Goal: Find specific page/section: Find specific page/section

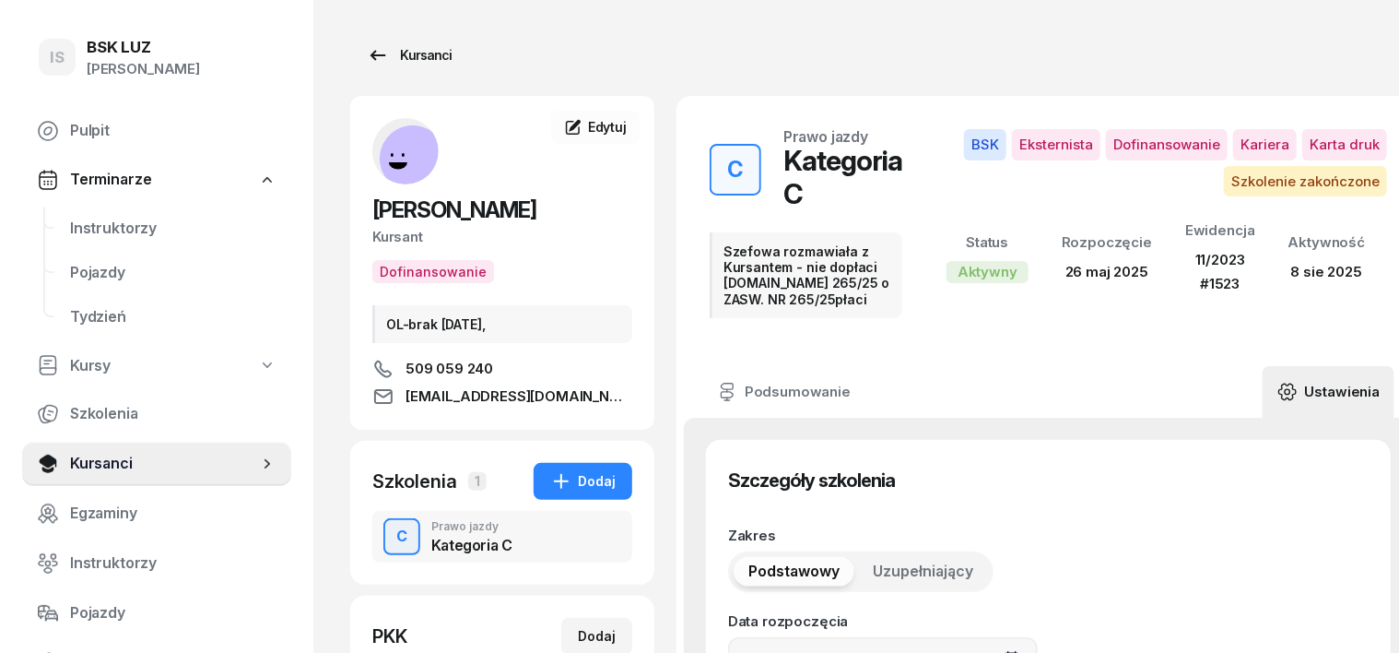
click at [382, 49] on div "Kursanci" at bounding box center [409, 55] width 85 height 22
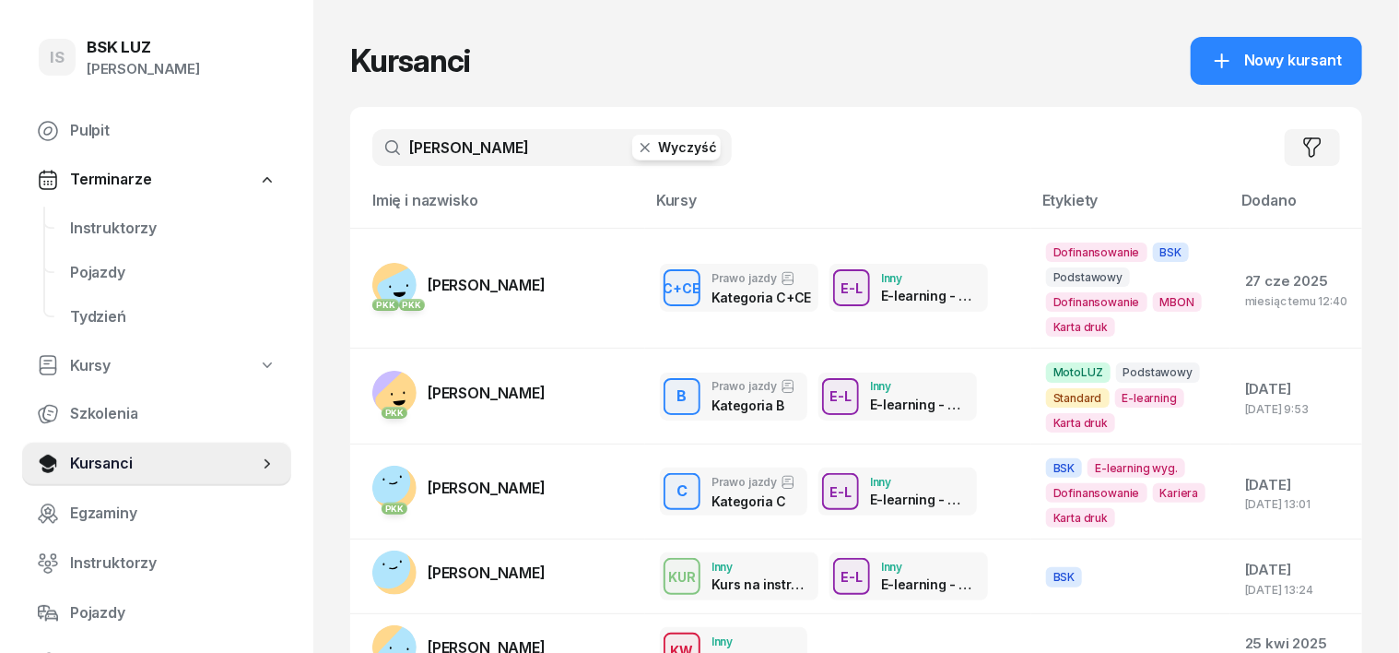
click at [641, 147] on icon "button" at bounding box center [645, 147] width 9 height 9
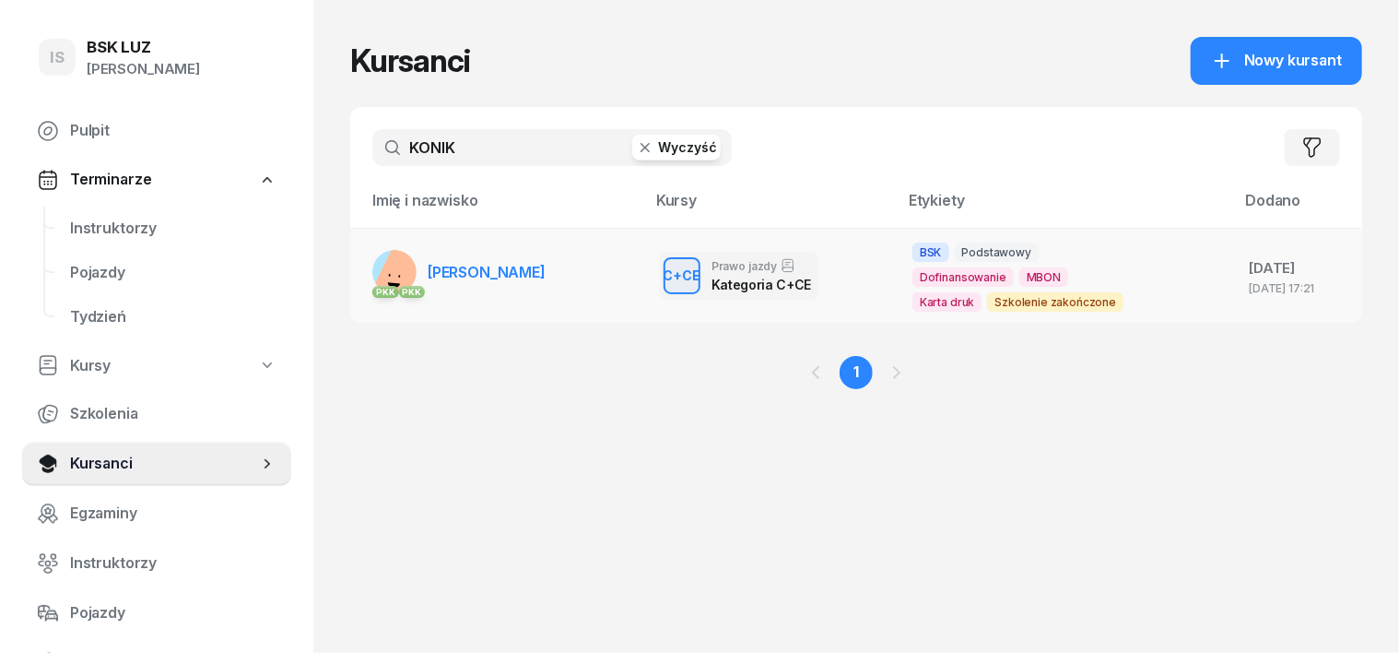
type input "KONIK"
click at [372, 262] on rect at bounding box center [407, 277] width 71 height 71
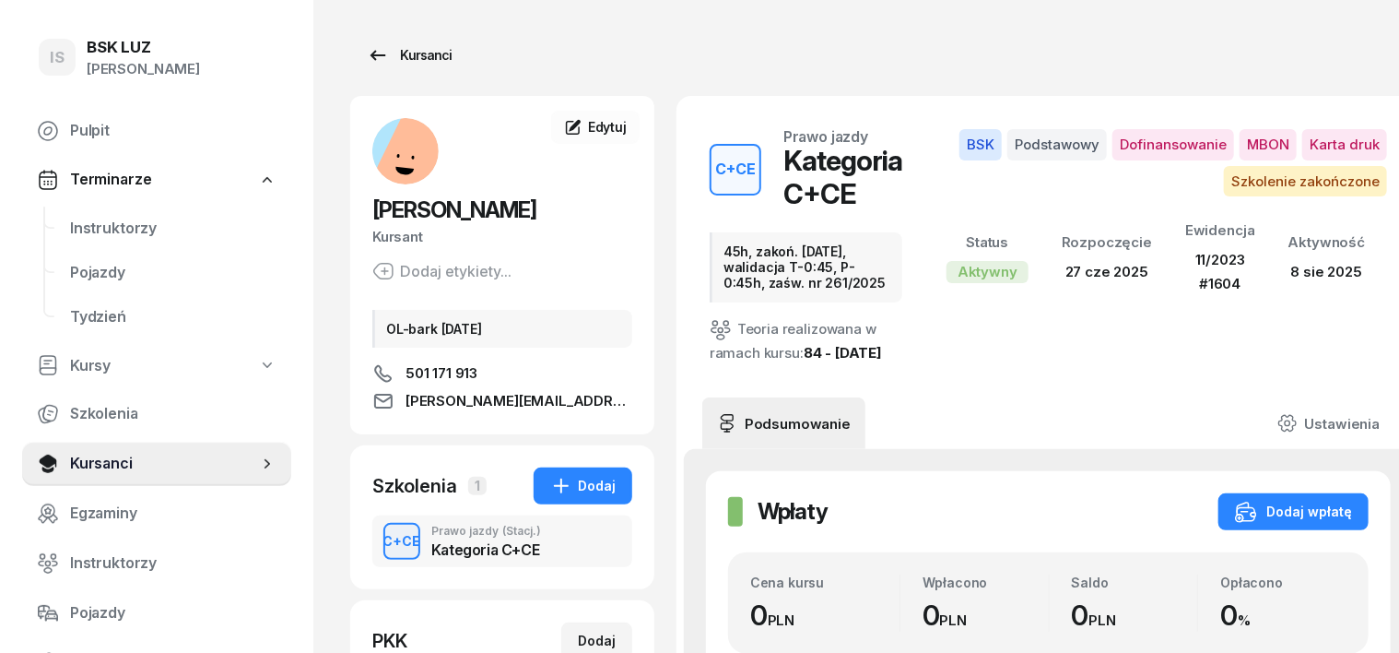
click at [388, 53] on div "Kursanci" at bounding box center [409, 55] width 85 height 22
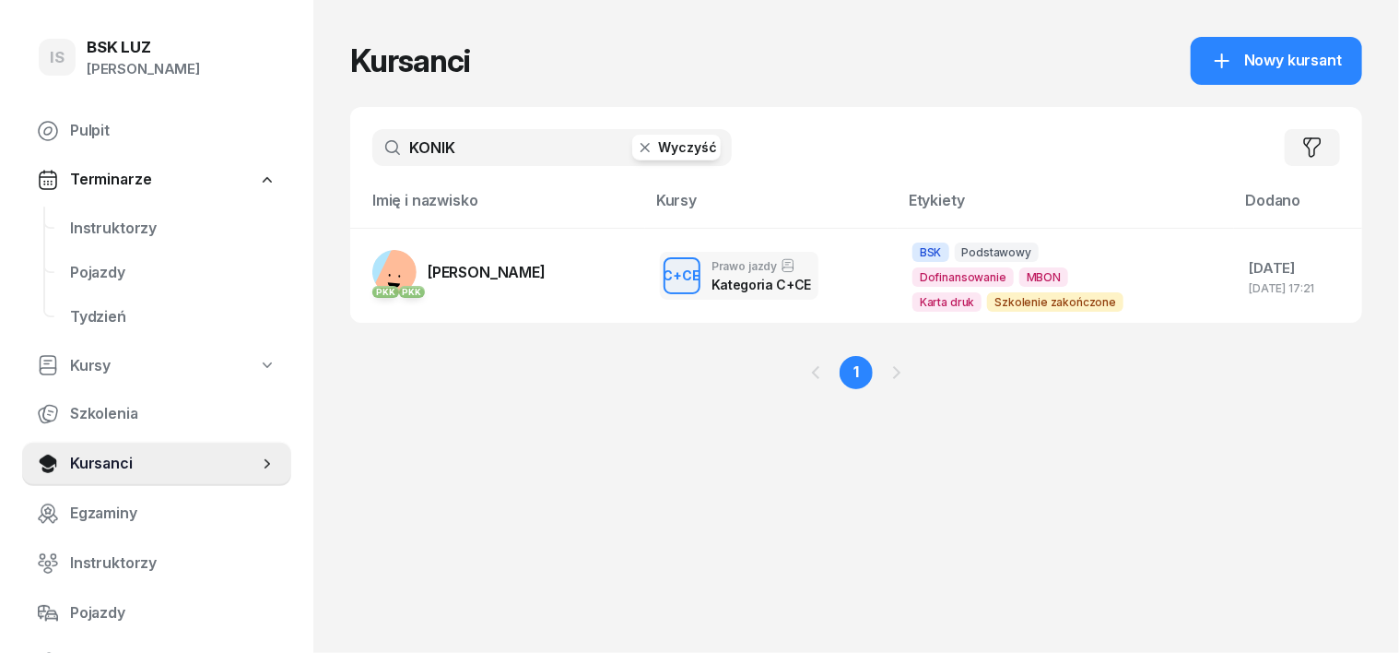
click at [636, 151] on icon "button" at bounding box center [645, 147] width 18 height 18
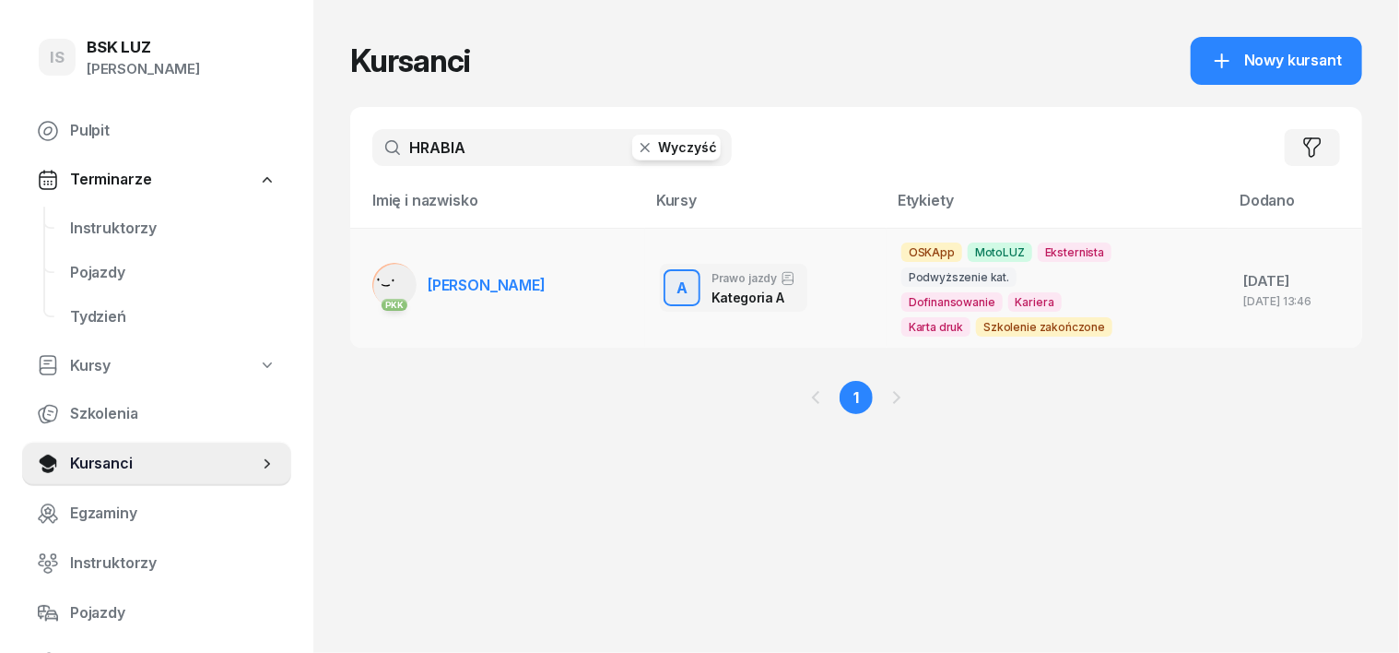
type input "HRABIA"
click at [365, 275] on rect at bounding box center [395, 285] width 61 height 61
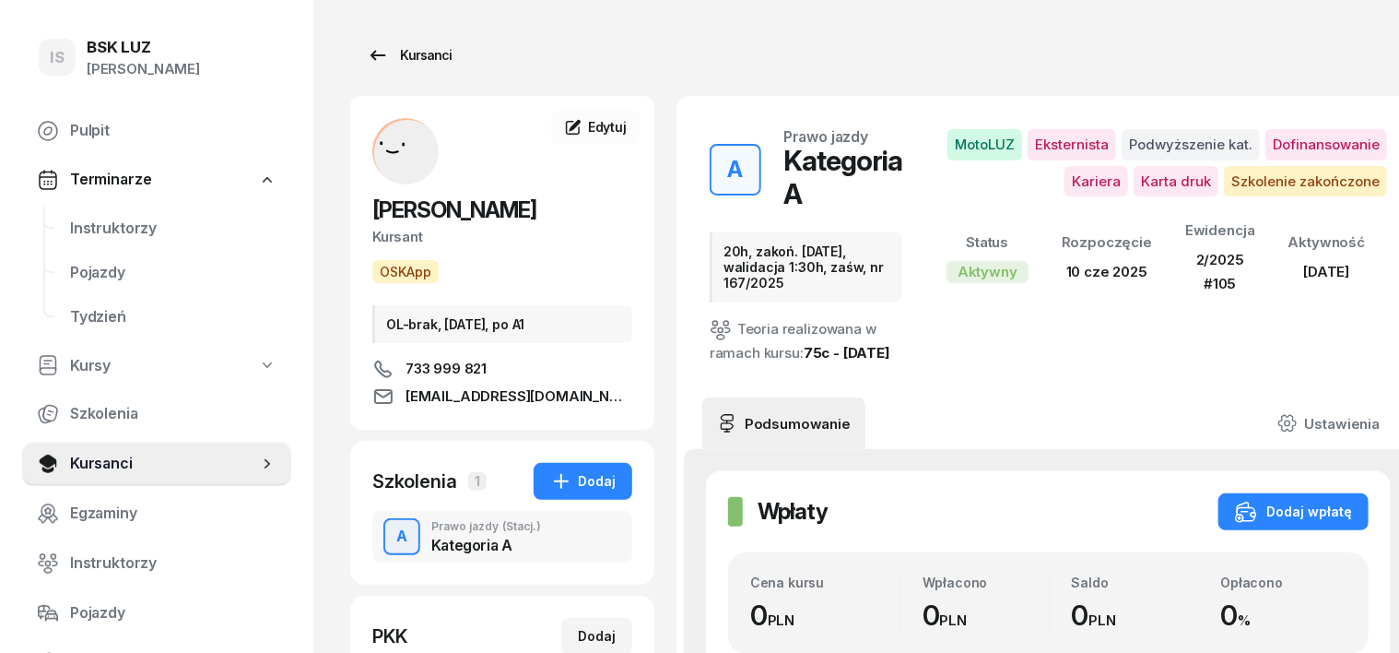
click at [396, 53] on div "Kursanci" at bounding box center [409, 55] width 85 height 22
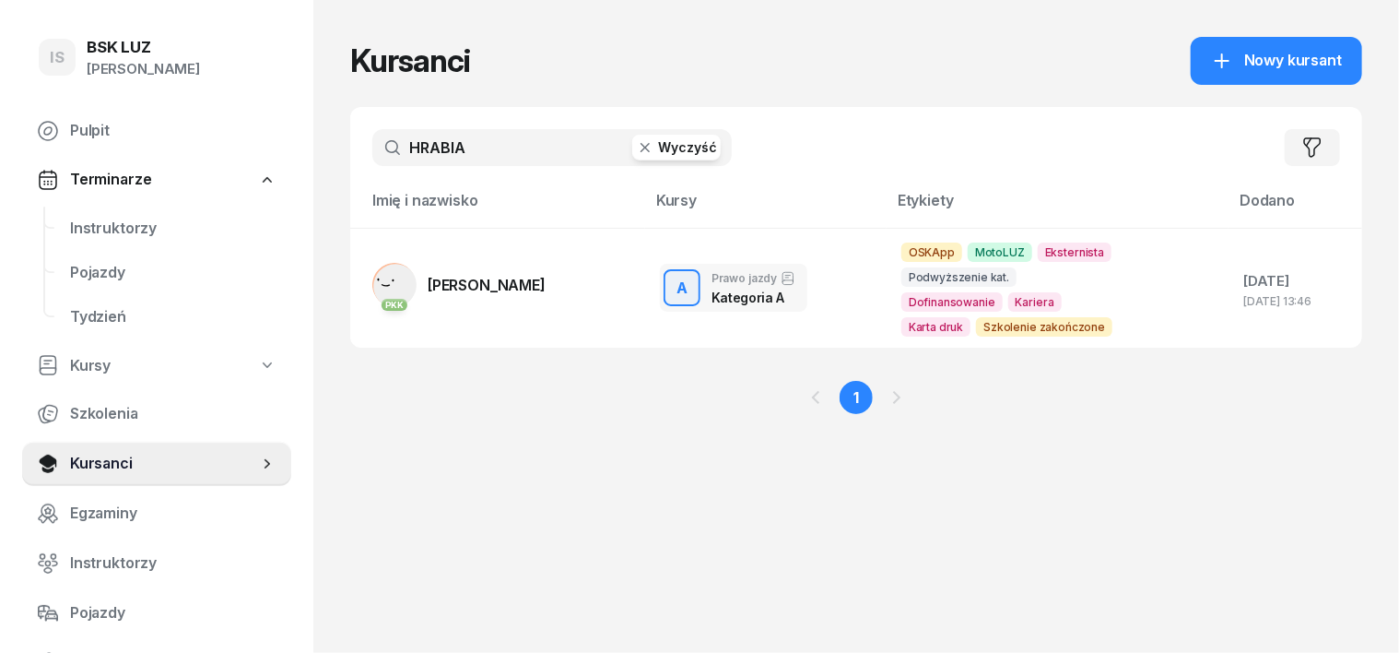
click at [636, 155] on icon "button" at bounding box center [645, 147] width 18 height 18
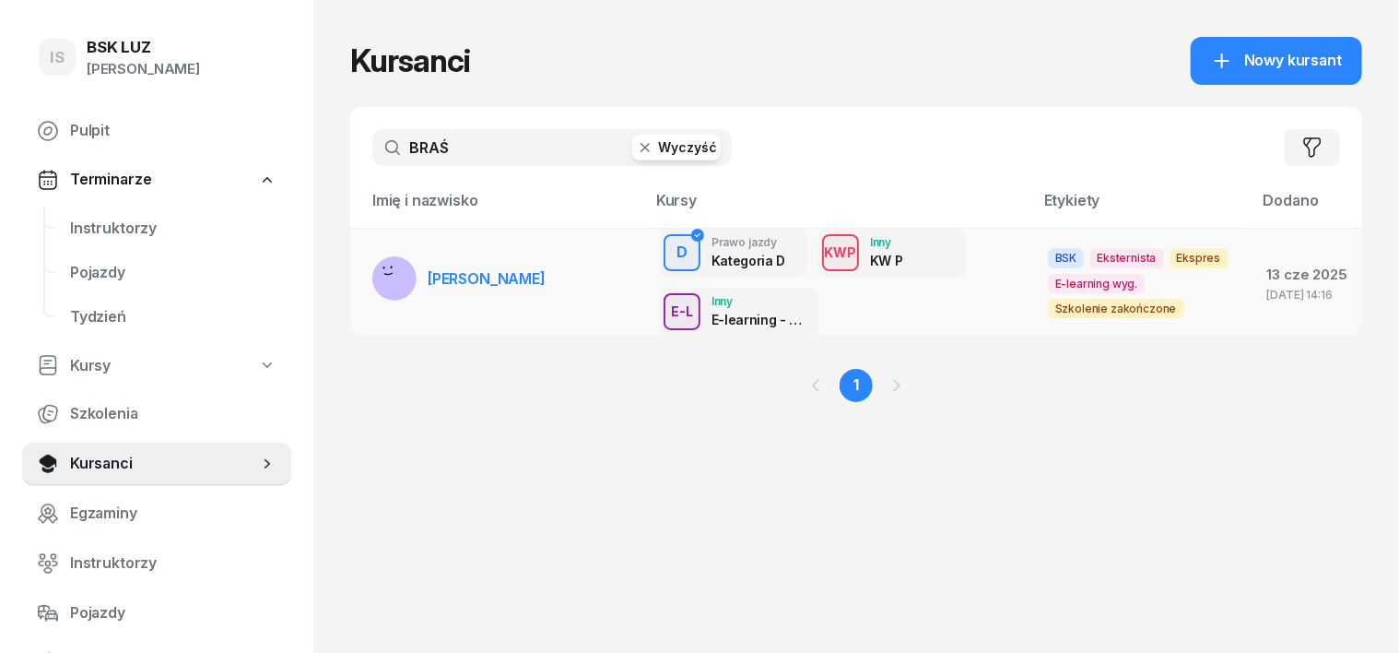
type input "BRAŚ"
click at [362, 273] on rect at bounding box center [396, 277] width 68 height 68
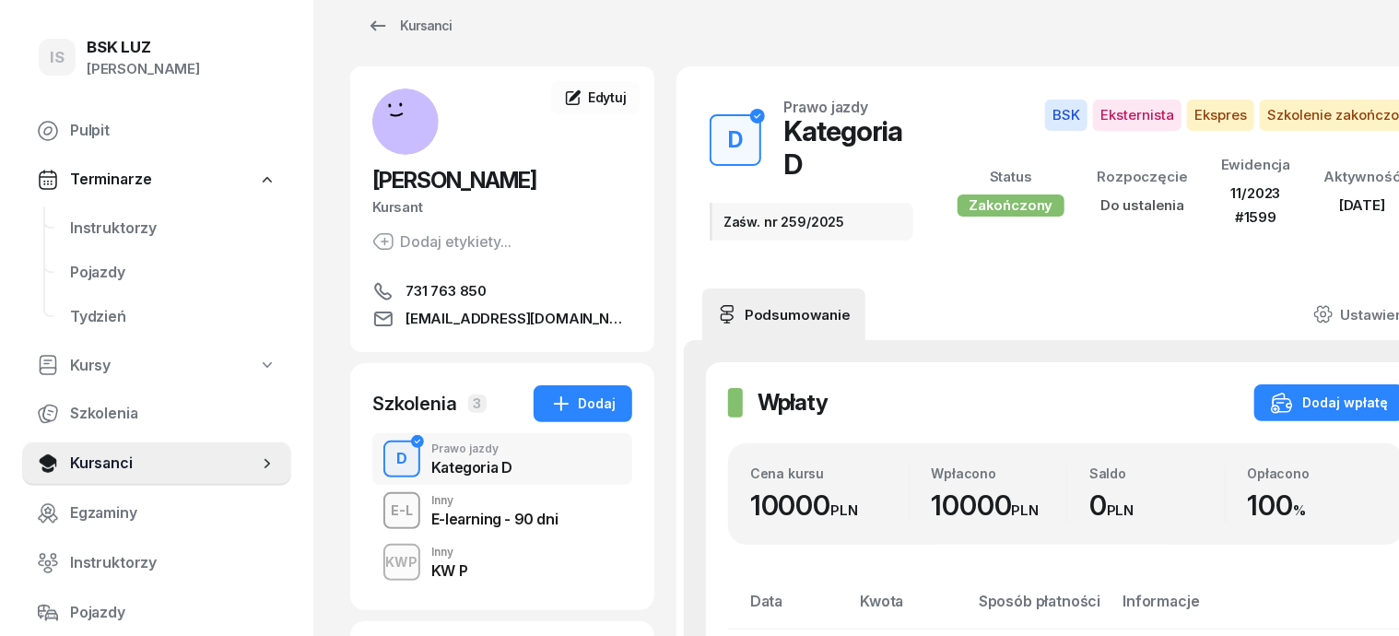
scroll to position [114, 0]
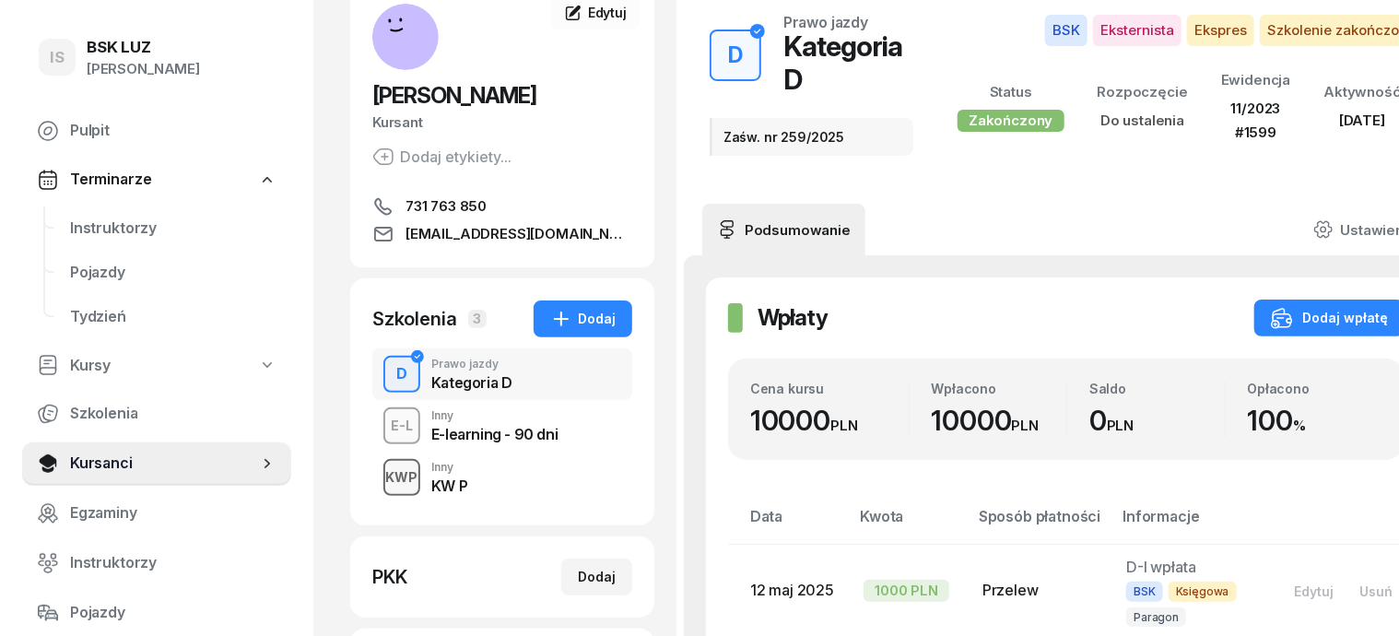
click at [379, 477] on div "KWP" at bounding box center [402, 477] width 47 height 23
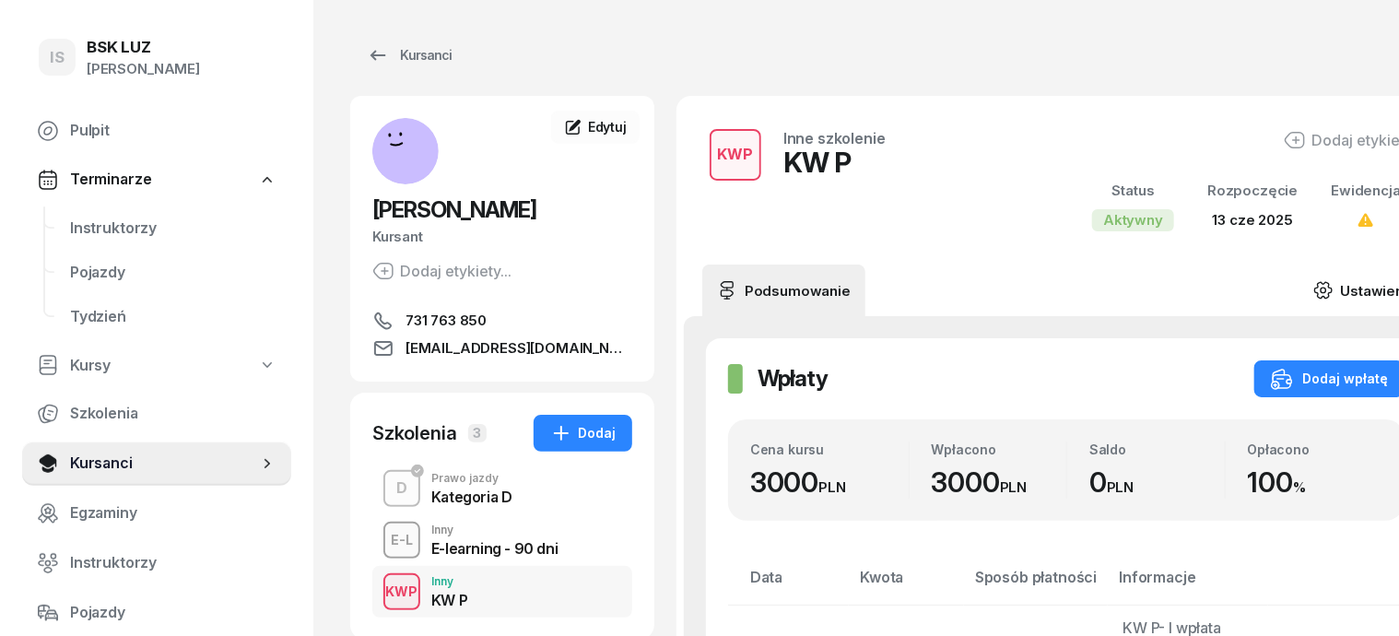
click at [1314, 287] on icon at bounding box center [1324, 290] width 20 height 20
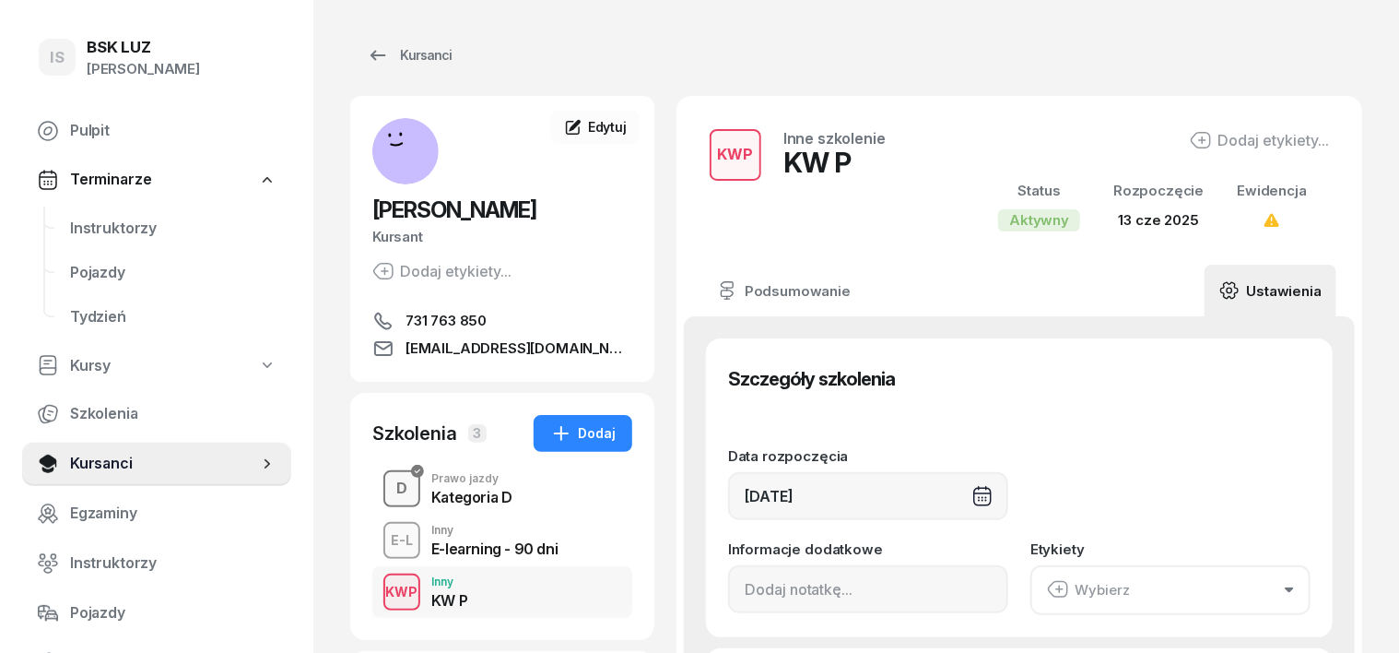
click at [389, 488] on div "D" at bounding box center [402, 488] width 26 height 31
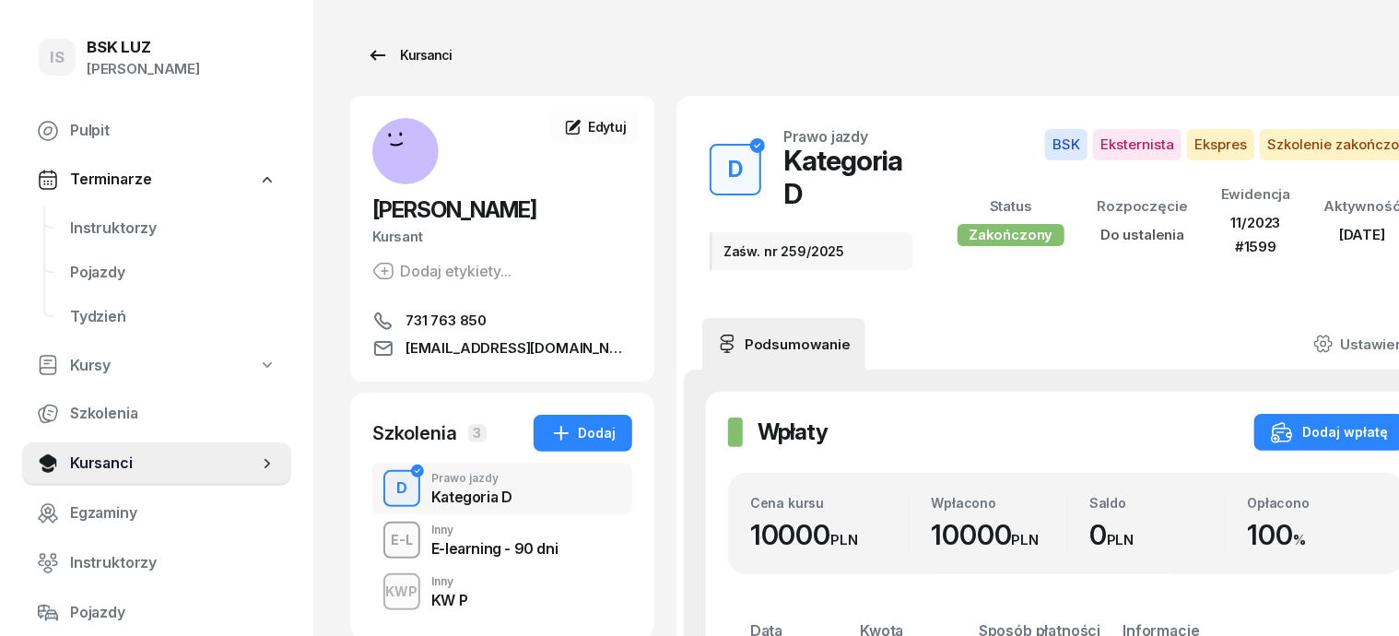
click at [375, 47] on div "Kursanci" at bounding box center [409, 55] width 85 height 22
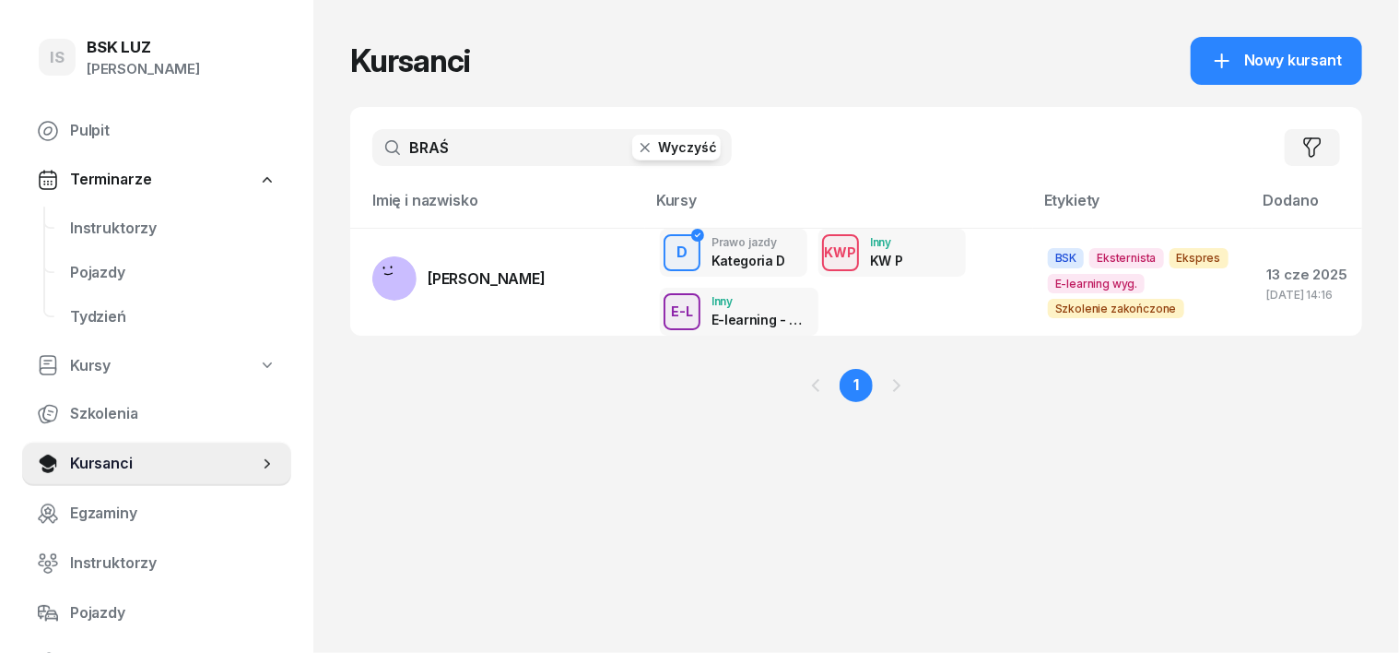
click at [636, 144] on icon "button" at bounding box center [645, 147] width 18 height 18
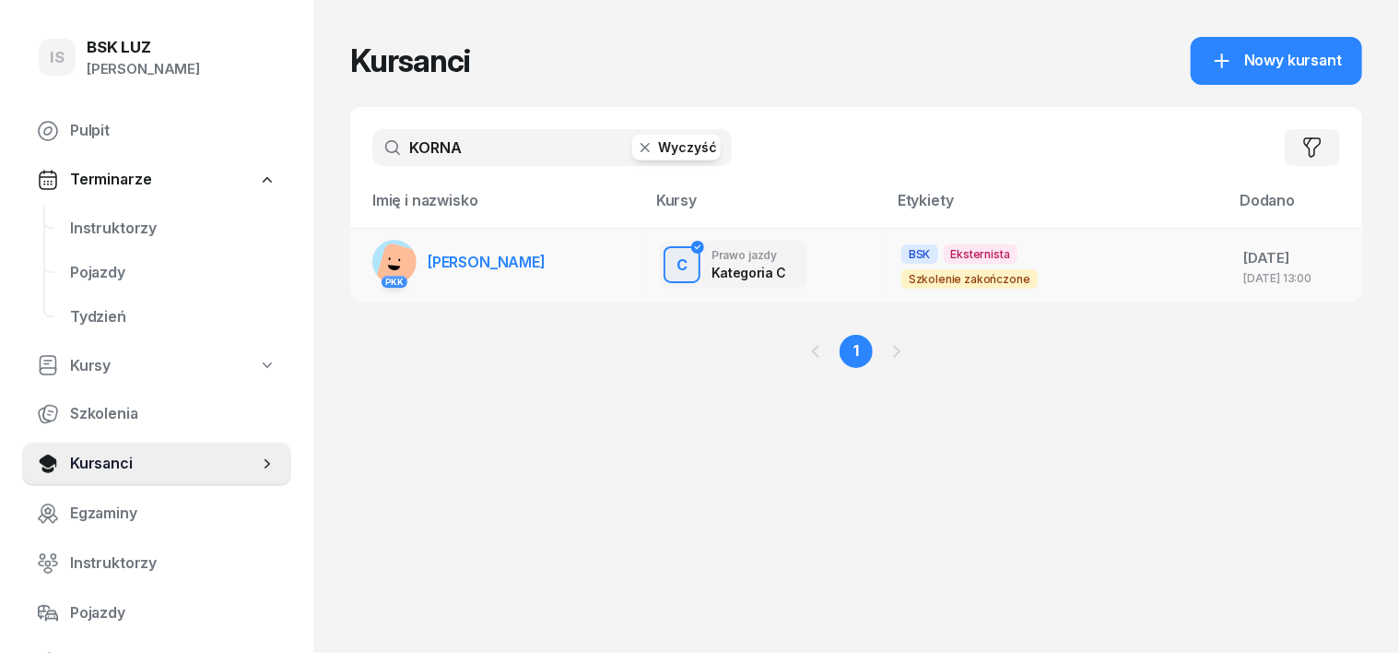
type input "KORNA"
click at [373, 254] on rect at bounding box center [403, 272] width 60 height 60
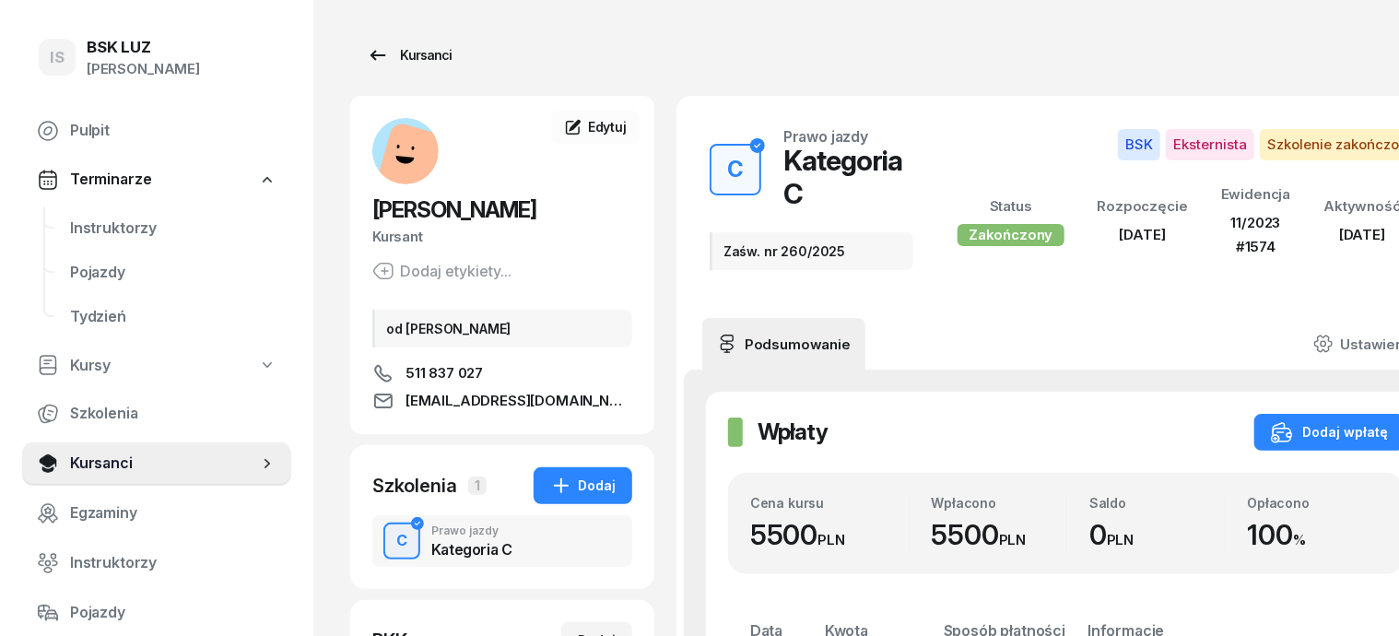
click at [395, 50] on div "Kursanci" at bounding box center [409, 55] width 85 height 22
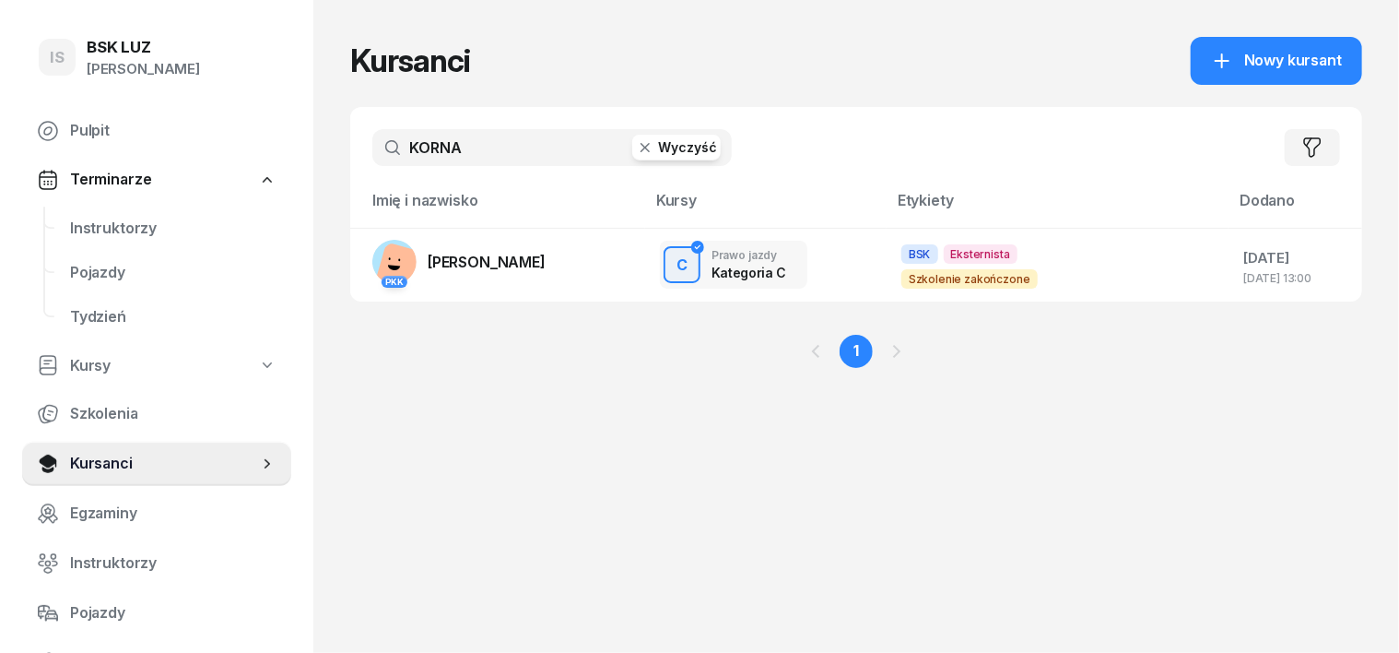
click at [636, 144] on icon "button" at bounding box center [645, 147] width 18 height 18
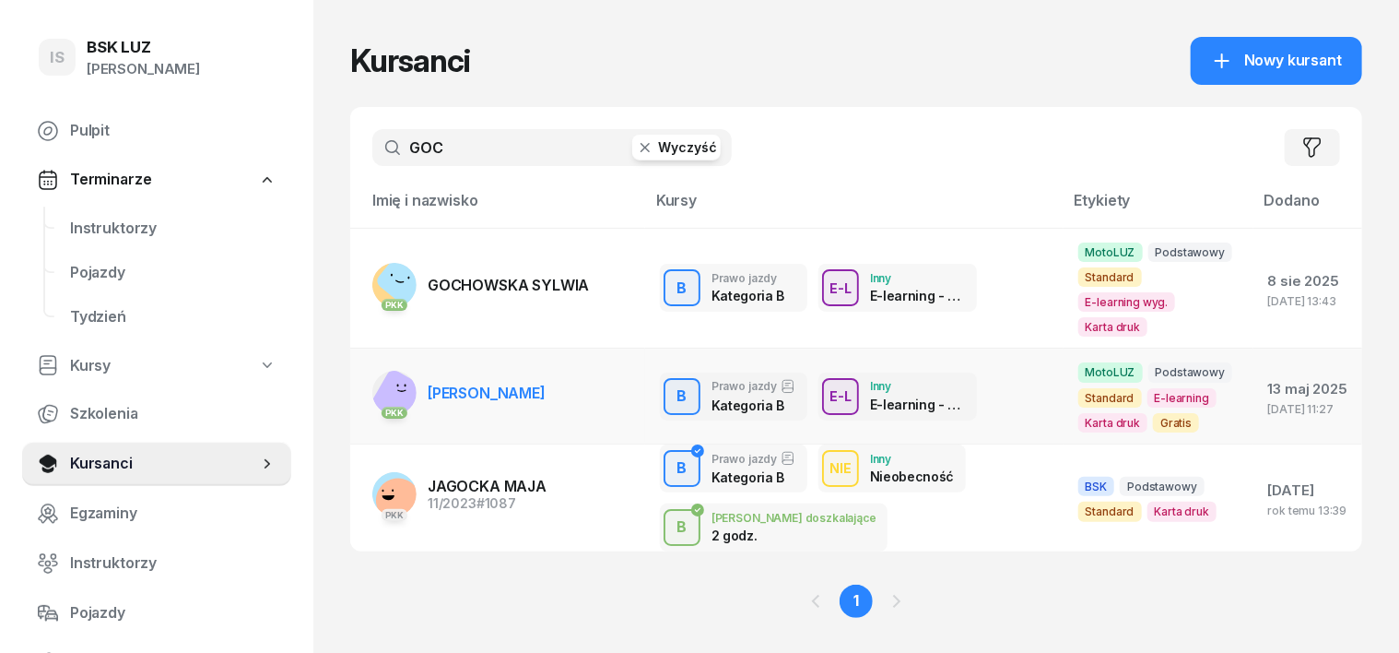
type input "GOC"
click at [370, 368] on rect at bounding box center [400, 397] width 61 height 61
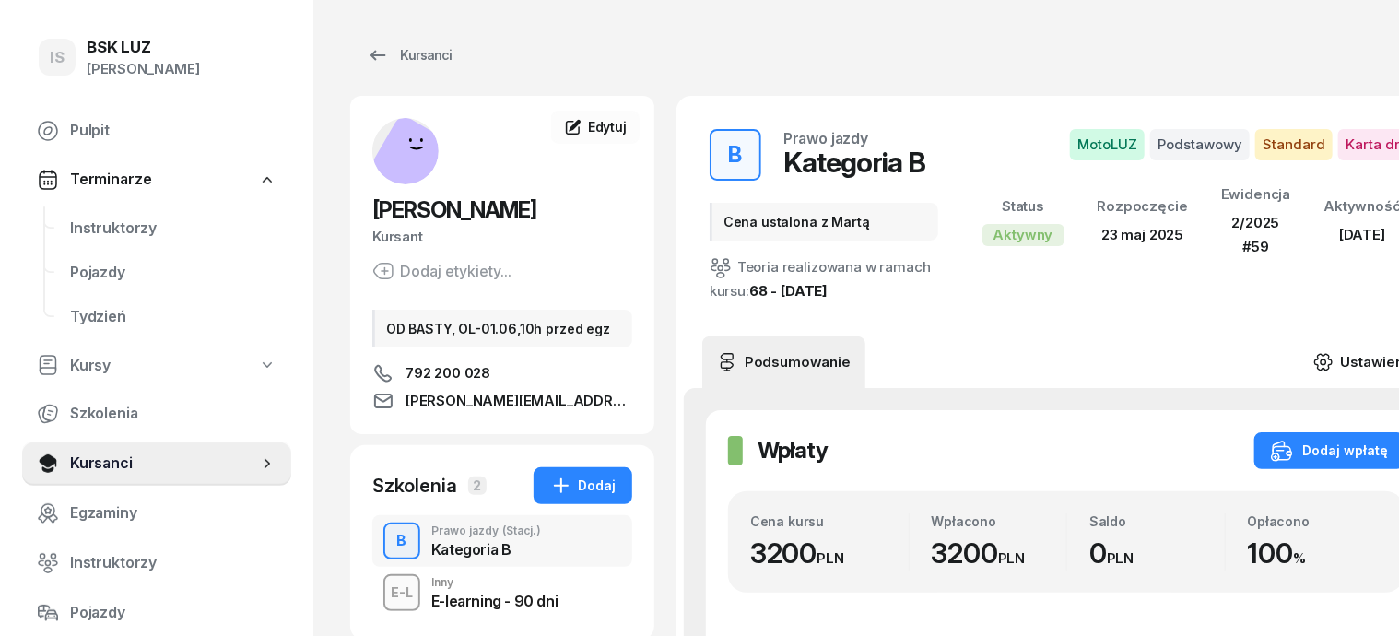
click at [1314, 358] on icon at bounding box center [1324, 362] width 20 height 20
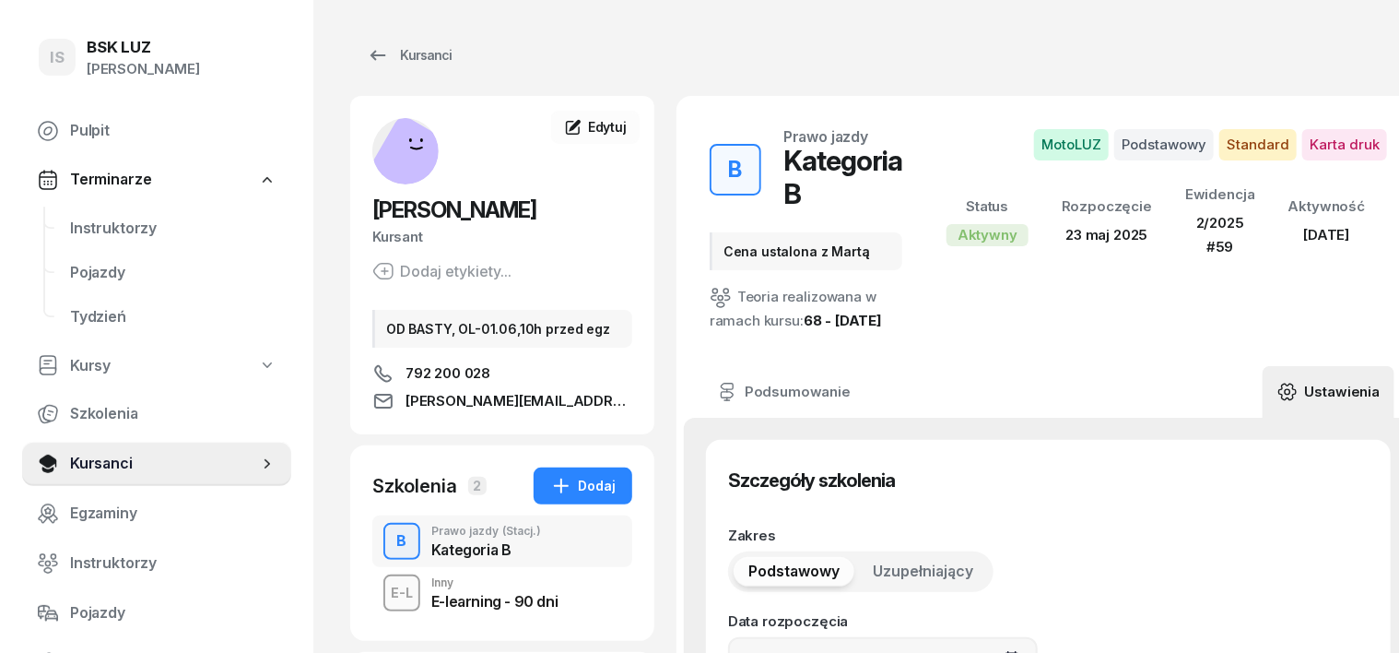
type input "[DATE]"
type input "Cena ustalona z Martą"
type input "2/2025"
type input "59"
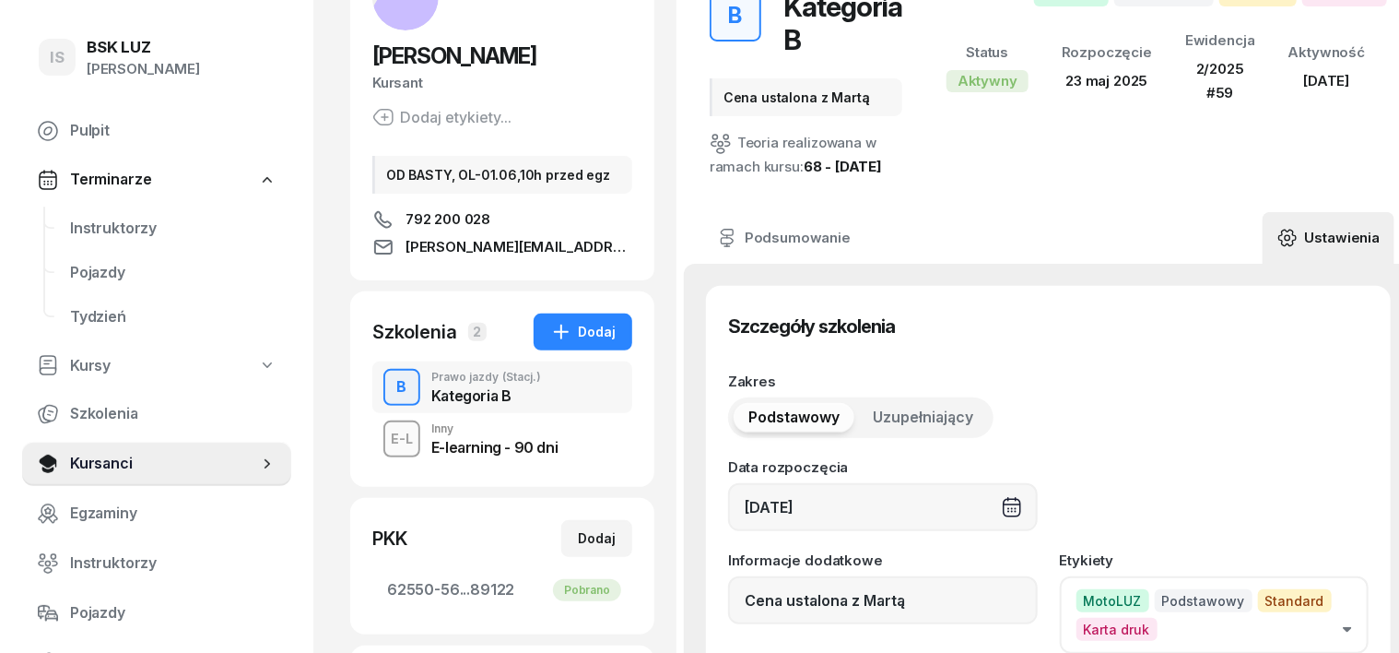
scroll to position [230, 0]
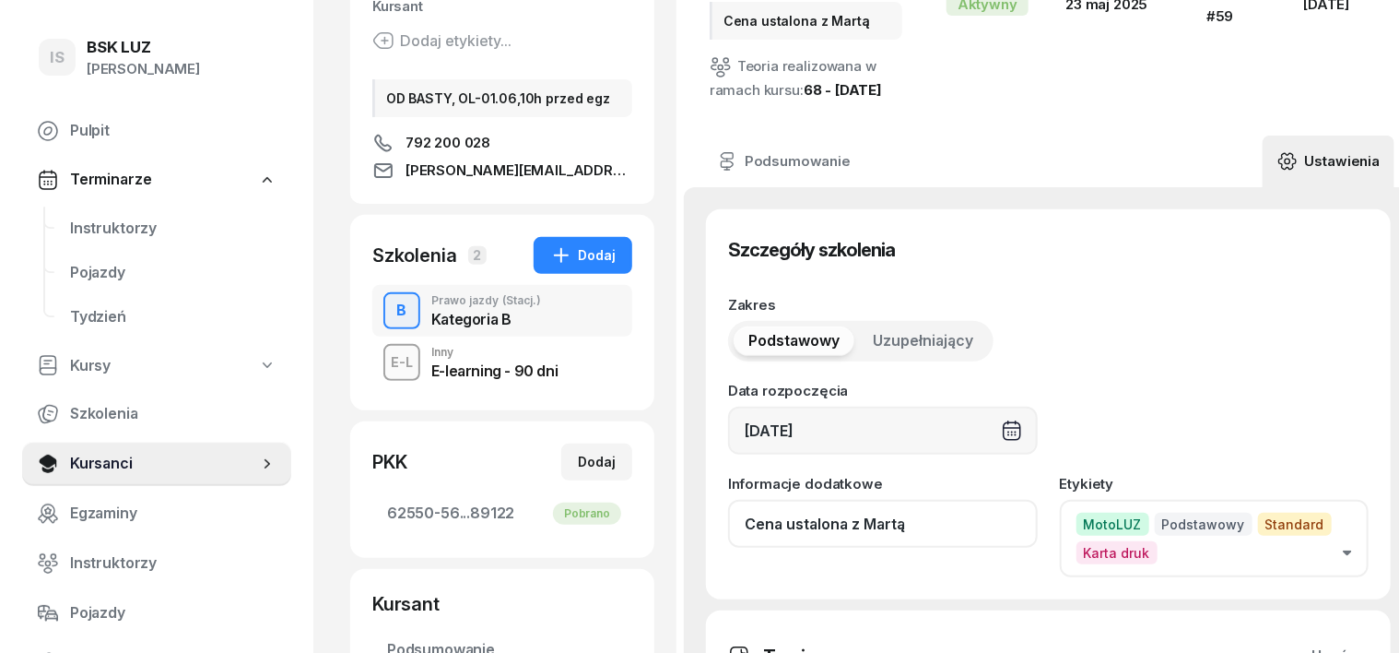
click at [891, 500] on input "Cena ustalona z Martą" at bounding box center [883, 524] width 310 height 48
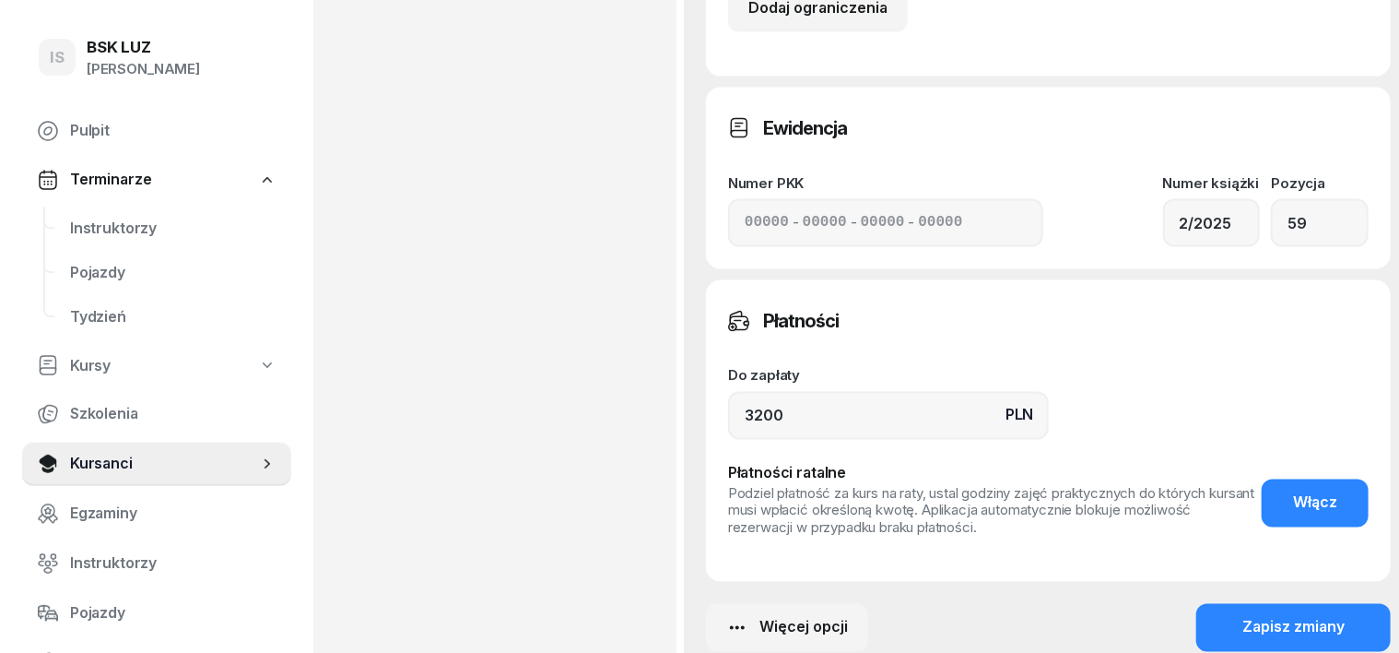
scroll to position [1497, 0]
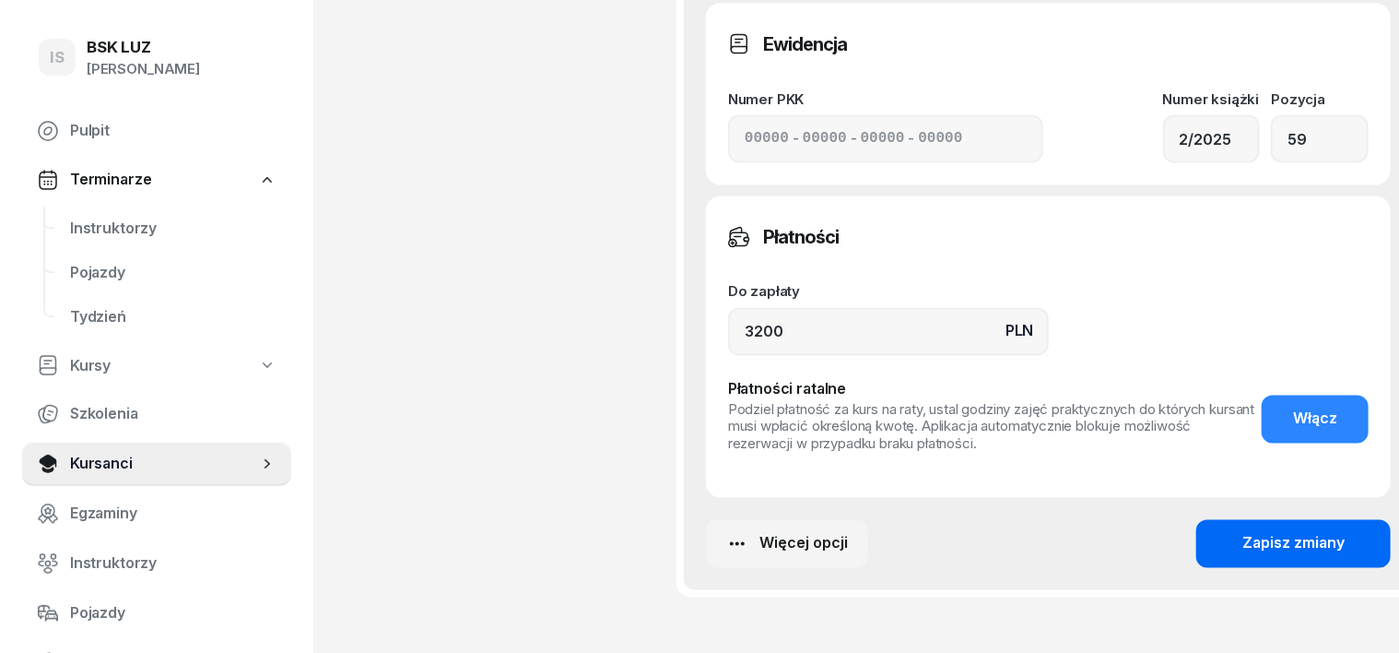
type input "Cena ustalona z Martą, ZASW. NR 168/2025"
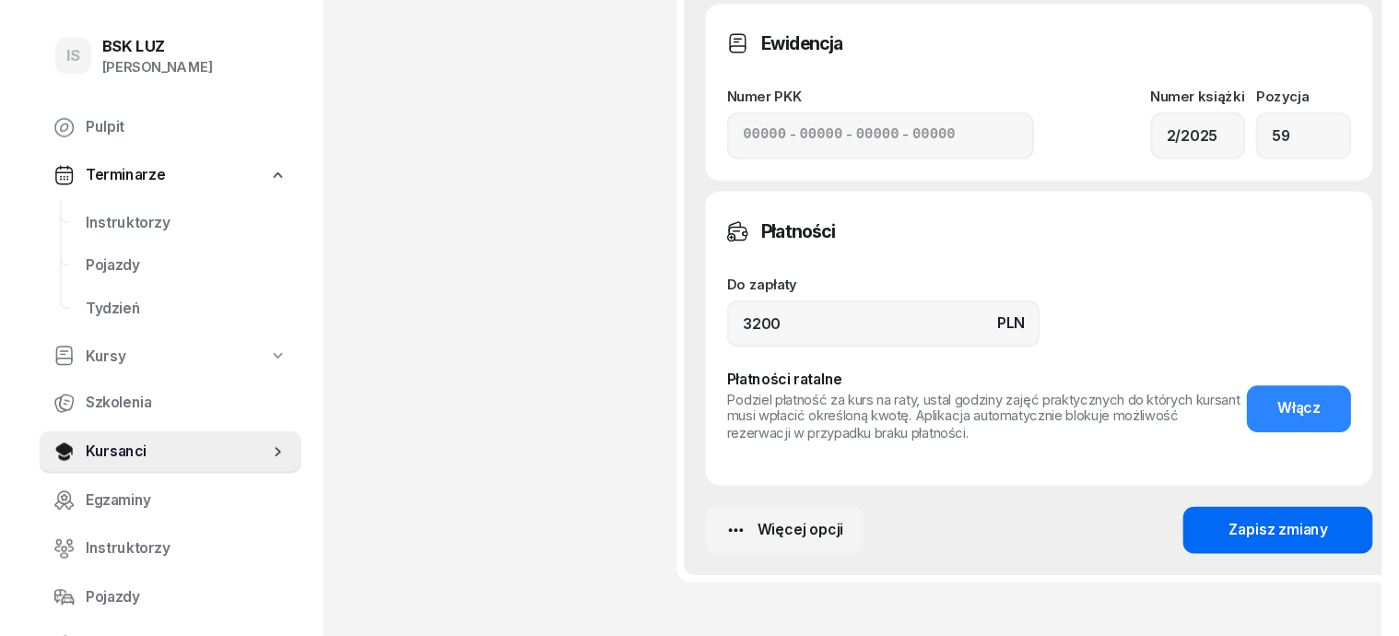
scroll to position [0, 0]
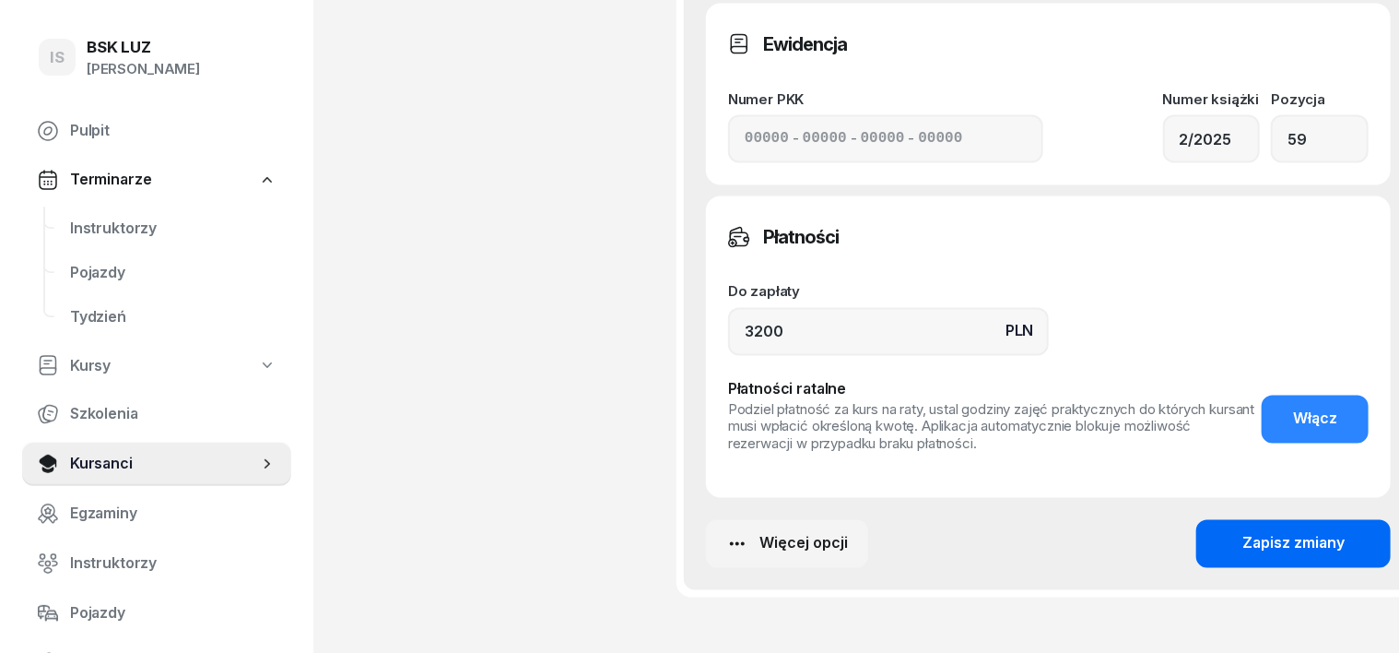
click at [1250, 532] on div "Zapisz zmiany" at bounding box center [1294, 544] width 102 height 24
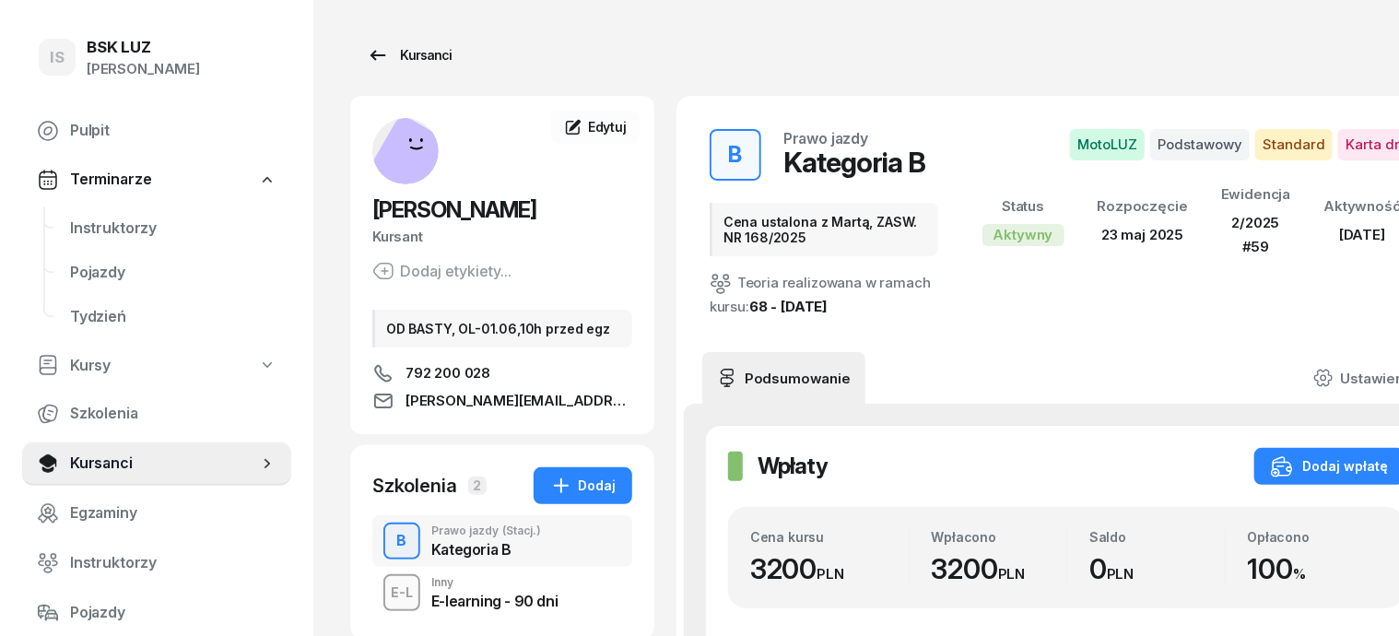
click at [379, 52] on div "Kursanci" at bounding box center [409, 55] width 85 height 22
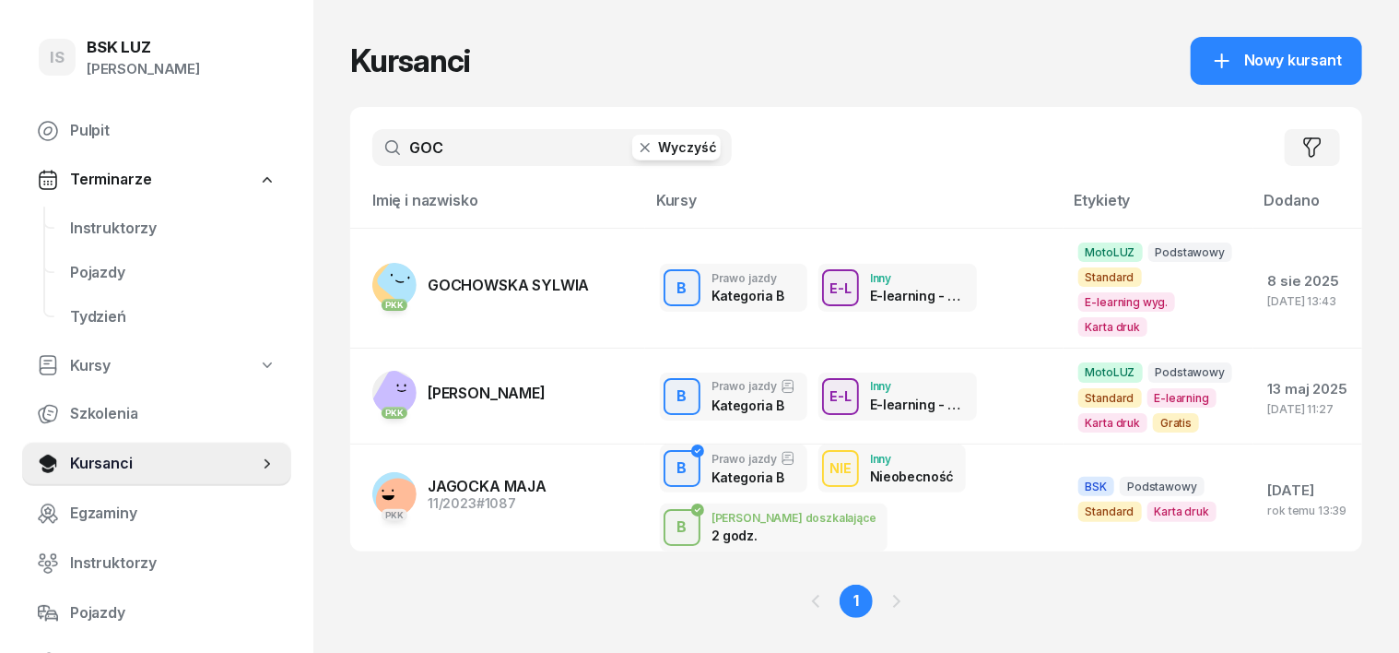
click at [641, 146] on icon "button" at bounding box center [645, 147] width 9 height 9
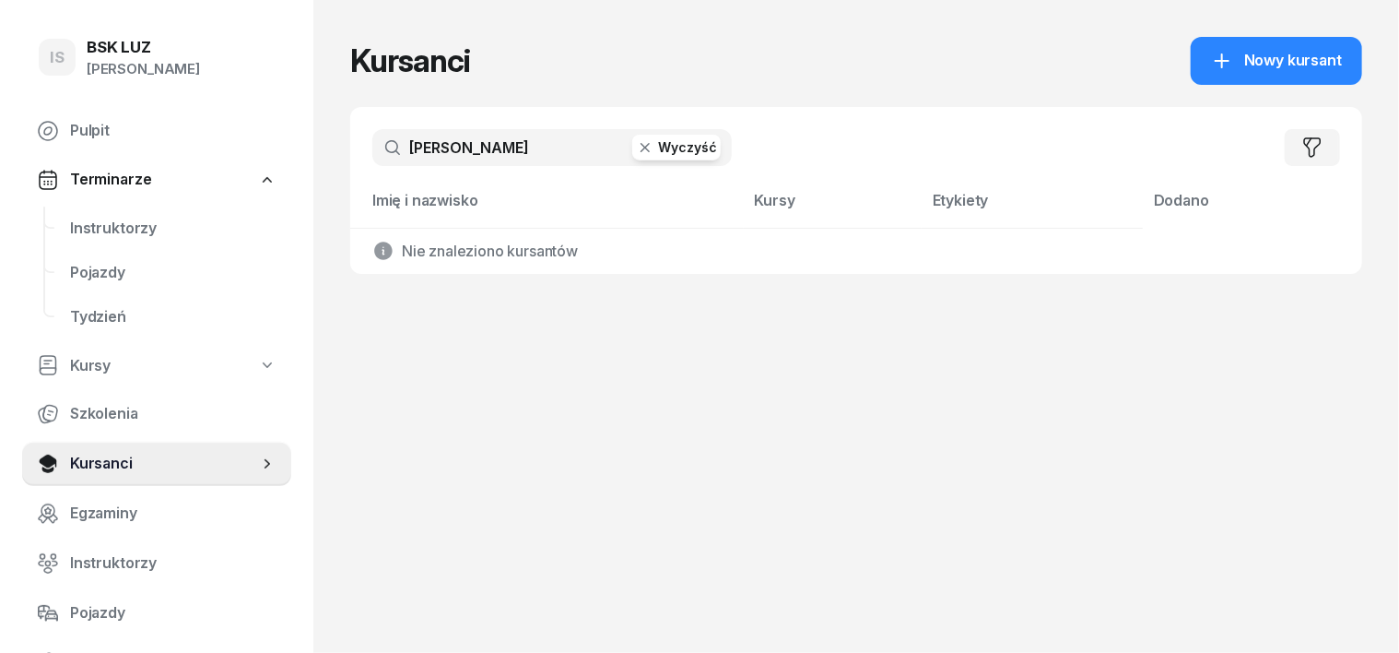
click at [392, 147] on input "[PERSON_NAME]" at bounding box center [551, 147] width 359 height 37
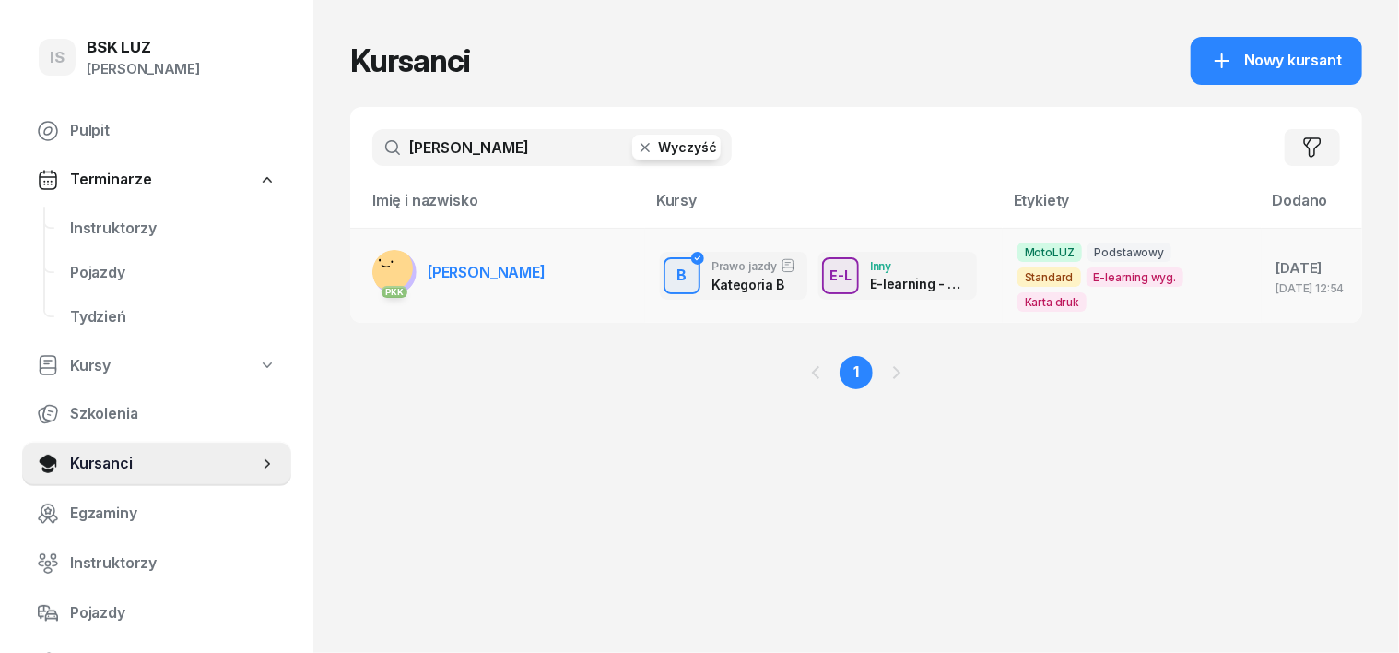
type input "[PERSON_NAME]"
click at [361, 258] on rect at bounding box center [391, 269] width 60 height 60
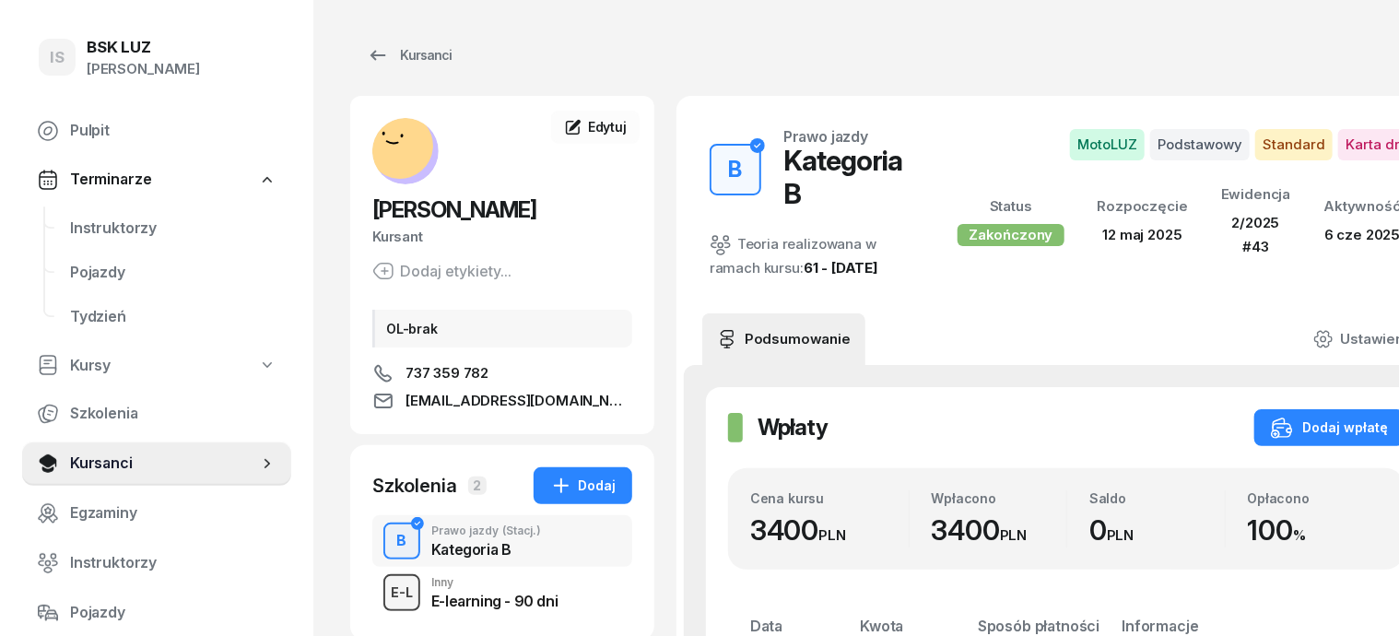
click at [383, 587] on div "E-L" at bounding box center [401, 592] width 37 height 23
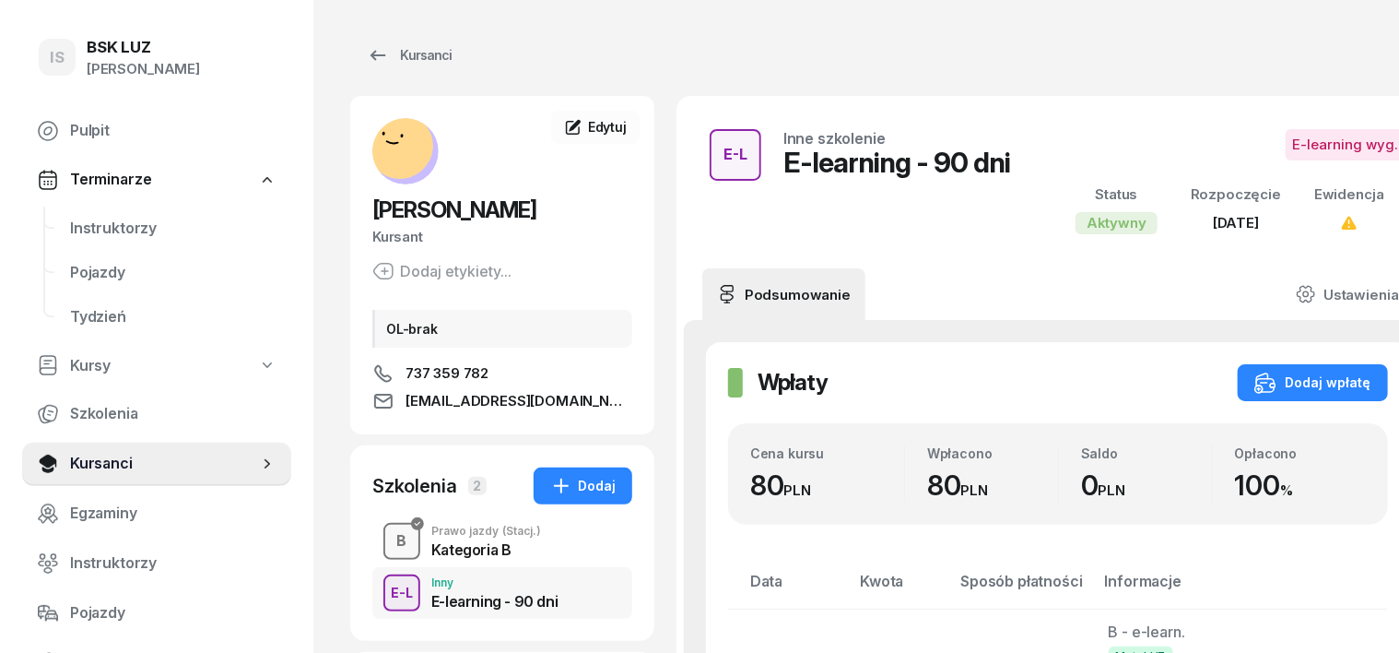
click at [390, 549] on div "B" at bounding box center [402, 540] width 25 height 31
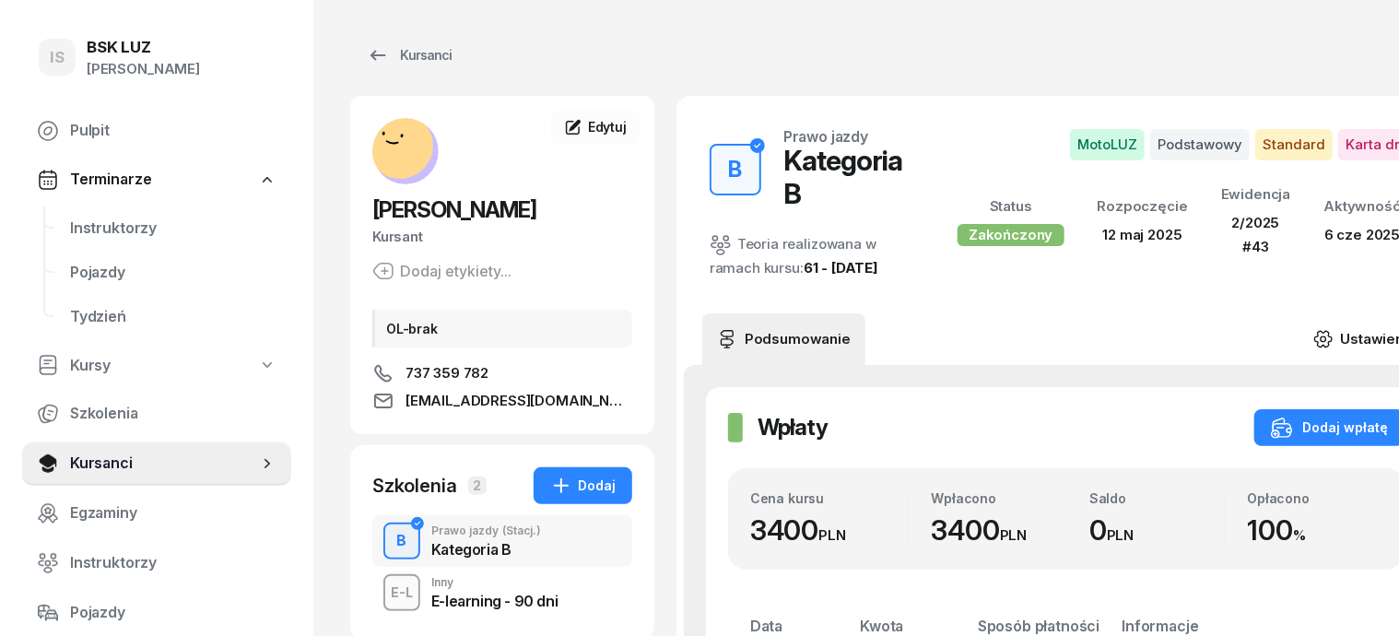
click at [1314, 329] on icon at bounding box center [1324, 339] width 20 height 20
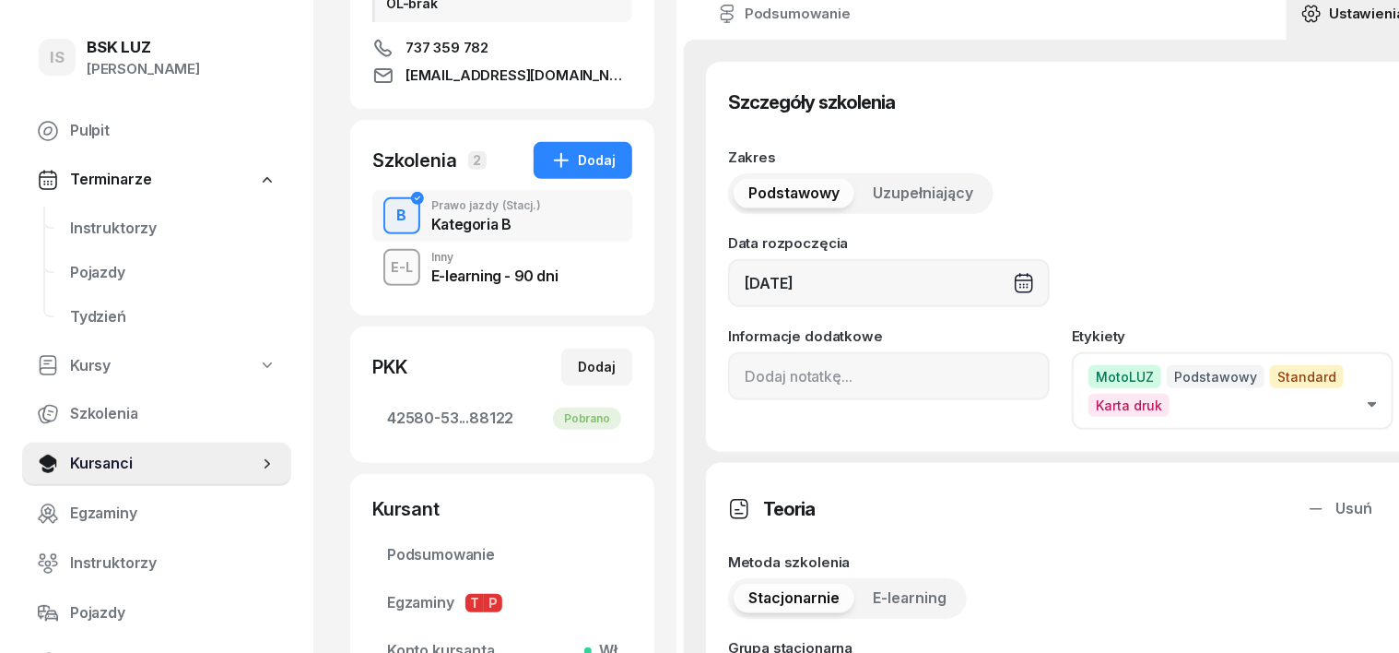
scroll to position [346, 0]
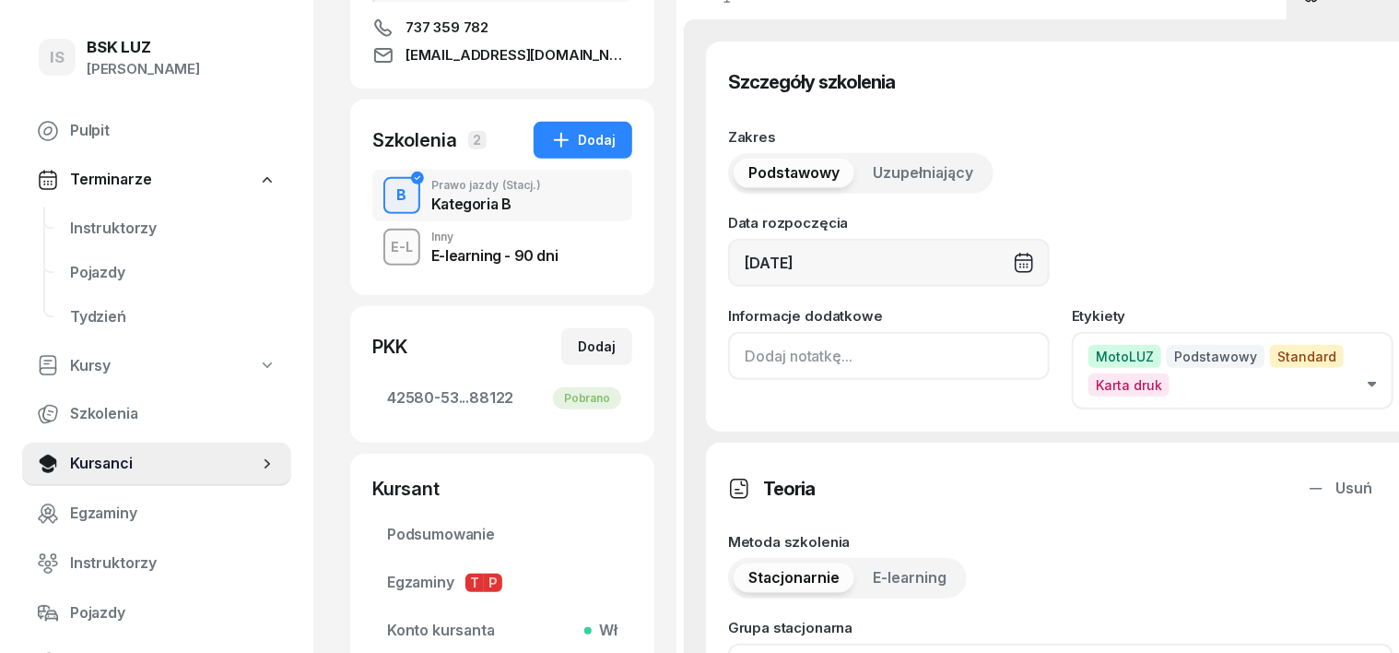
click at [728, 359] on input at bounding box center [889, 356] width 322 height 48
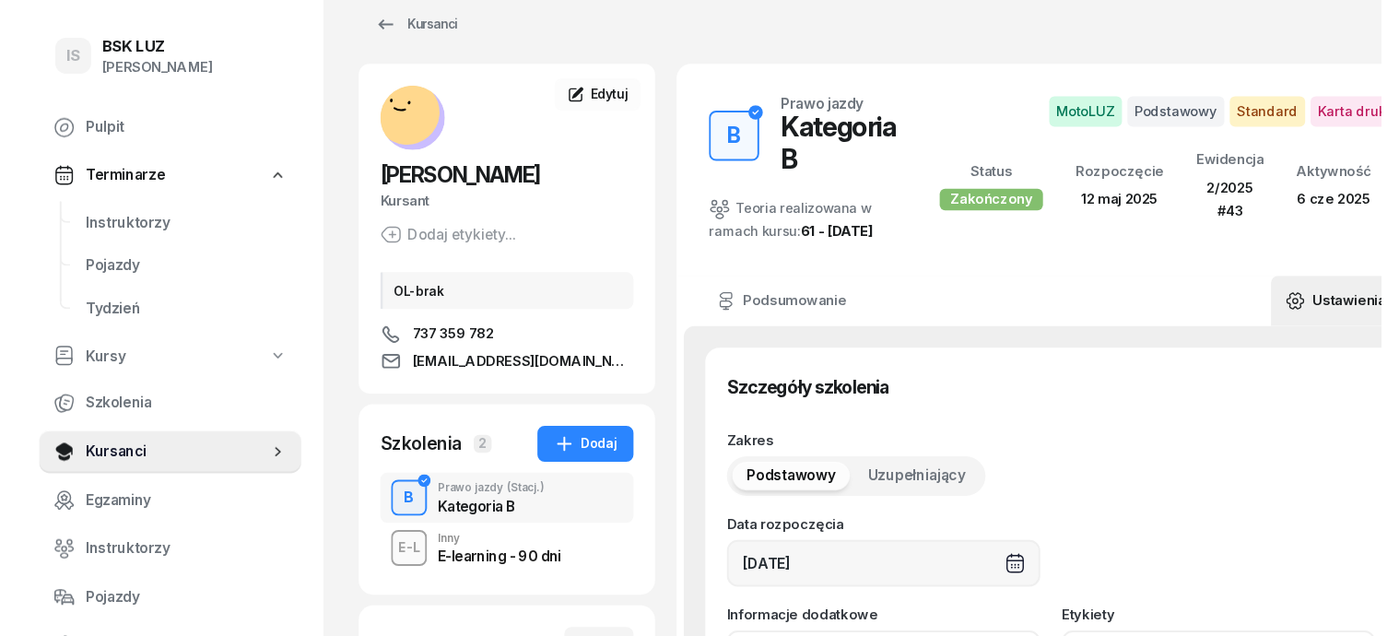
scroll to position [0, 0]
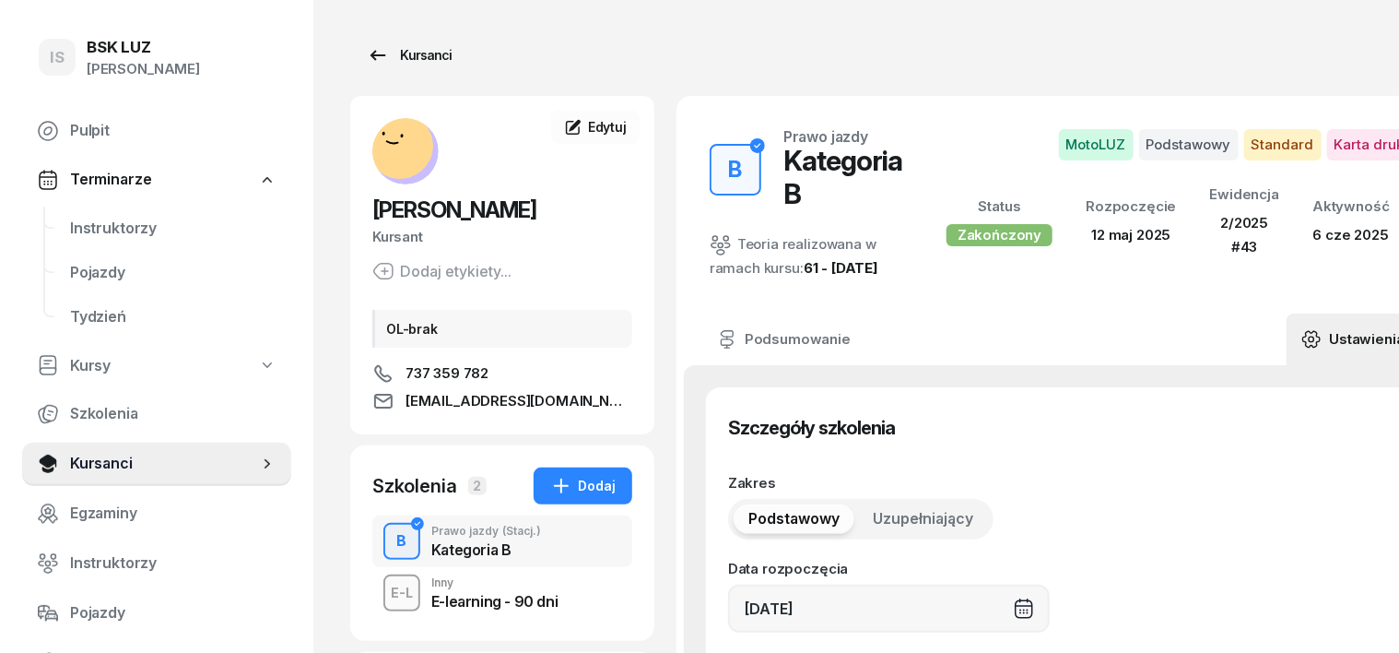
type input "ZASW. NR 165/2025"
click at [374, 54] on div "Kursanci" at bounding box center [409, 55] width 85 height 22
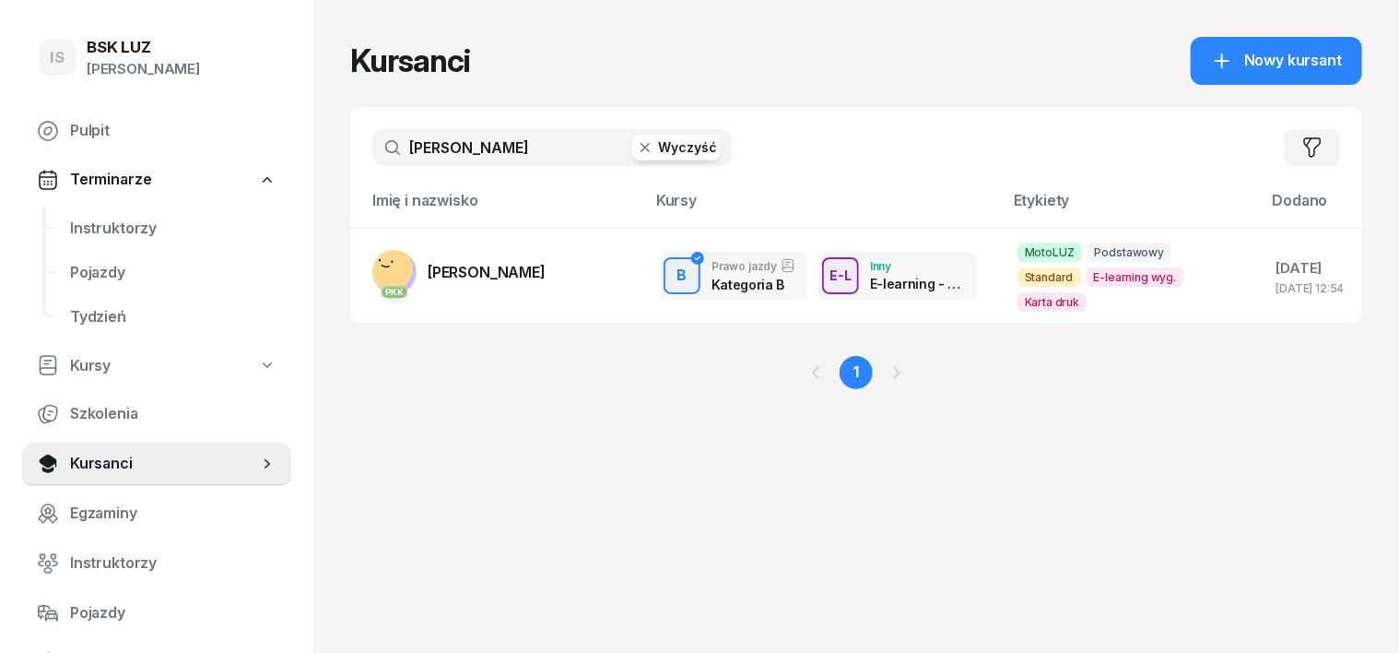
click at [641, 144] on icon "button" at bounding box center [645, 147] width 9 height 9
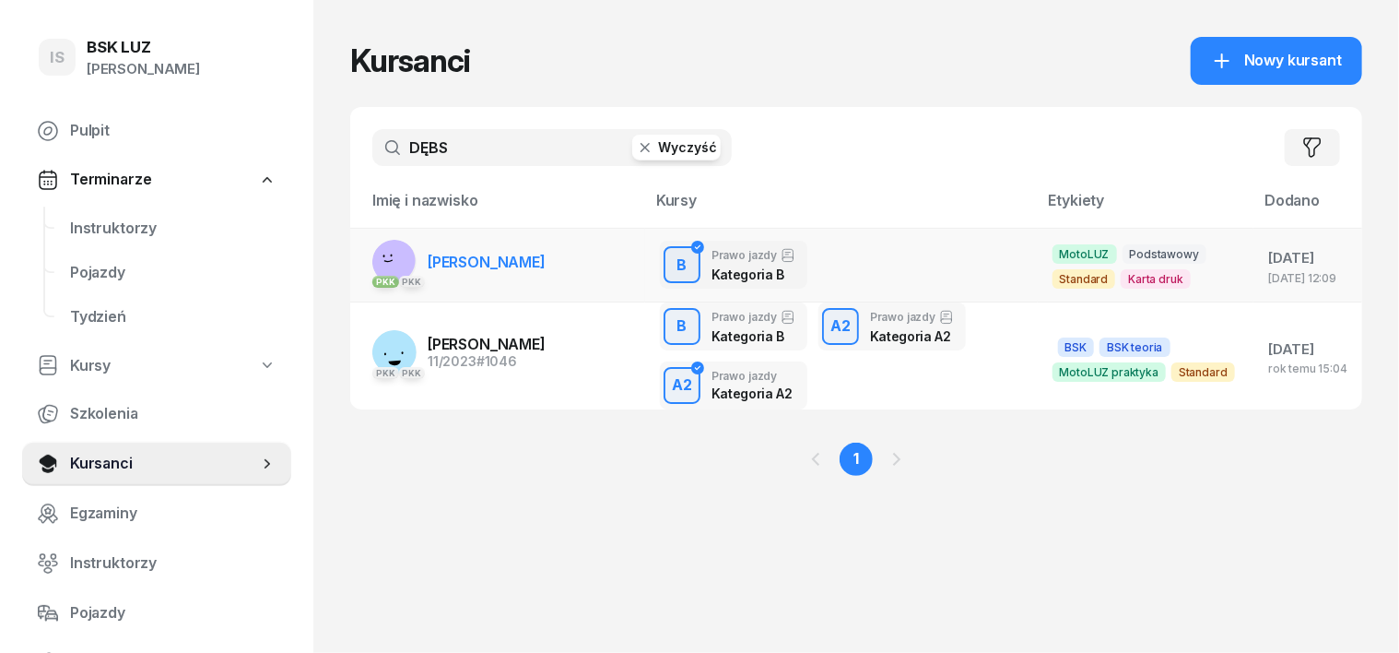
type input "DĘBS"
click at [366, 255] on rect at bounding box center [393, 260] width 54 height 54
